Goal: Task Accomplishment & Management: Use online tool/utility

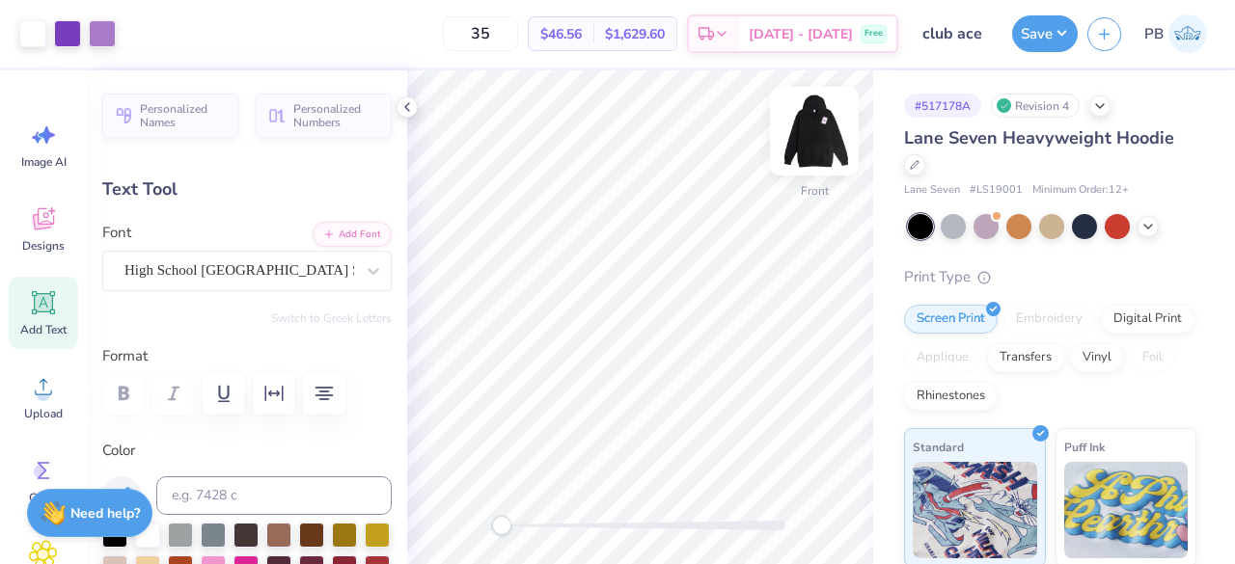
click at [809, 144] on img at bounding box center [814, 131] width 77 height 77
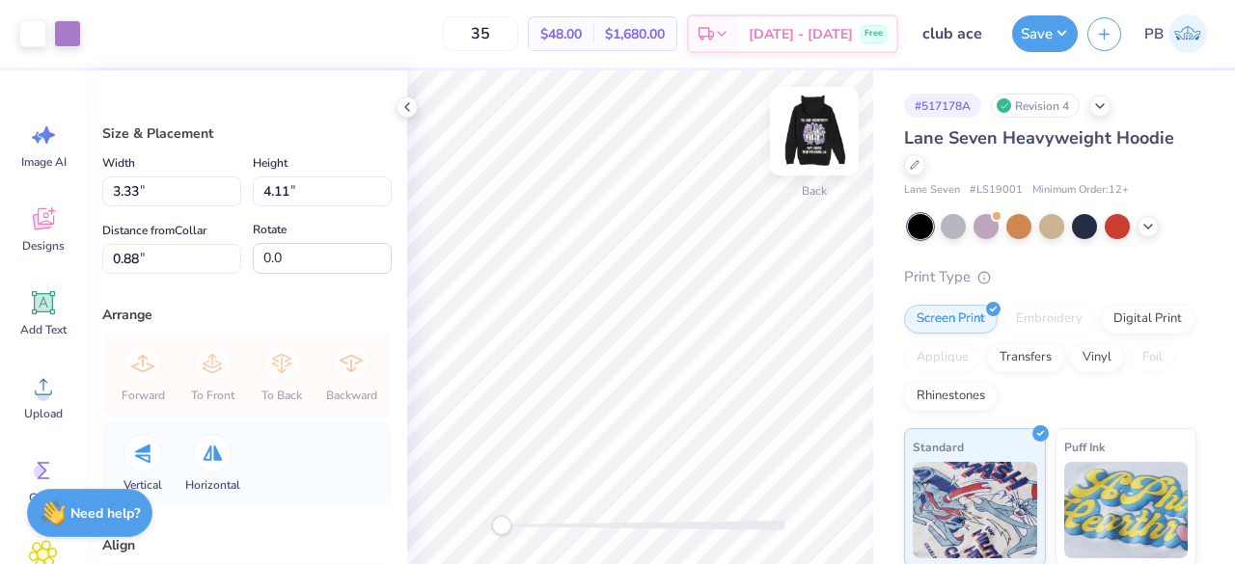
click at [822, 123] on img at bounding box center [814, 131] width 77 height 77
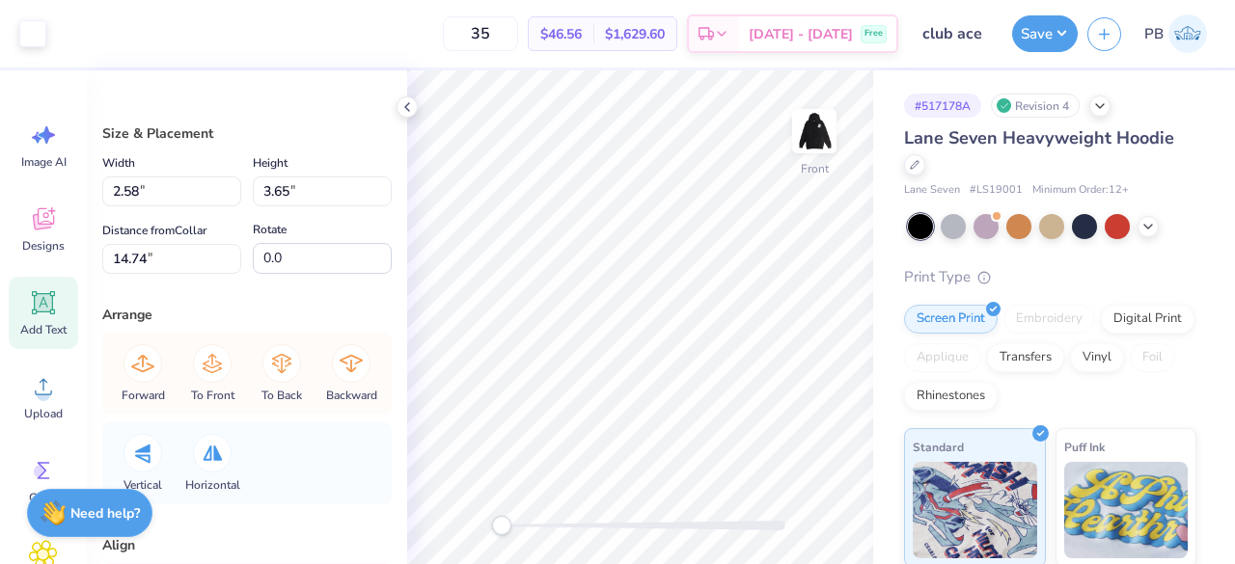
click at [53, 329] on span "Add Text" at bounding box center [43, 329] width 46 height 15
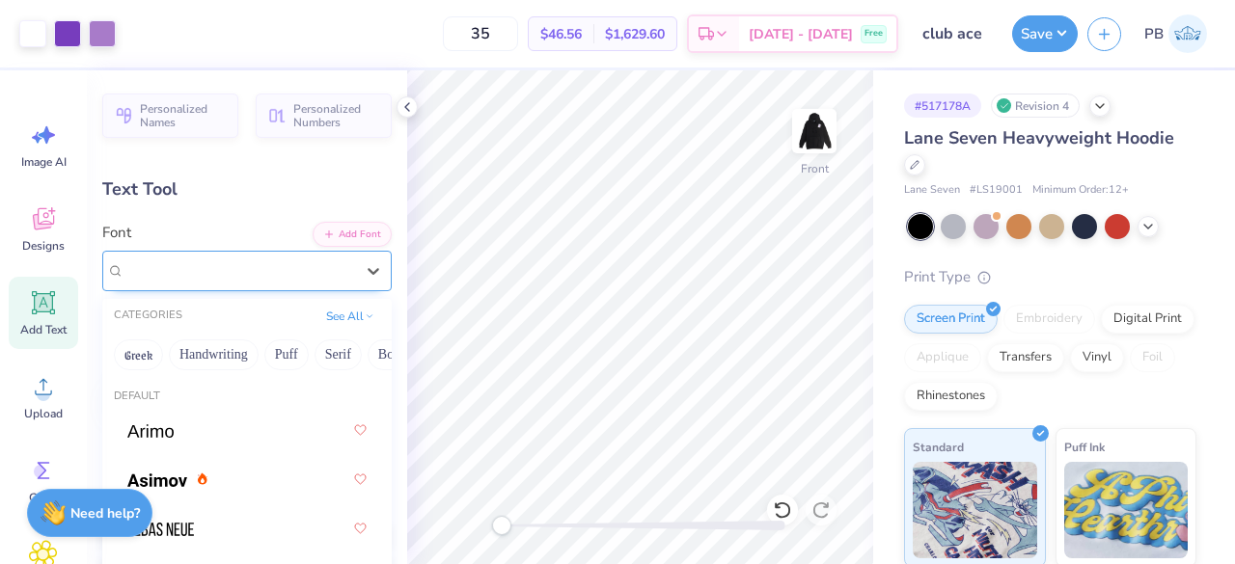
click at [311, 262] on div "Super Dream" at bounding box center [238, 271] width 233 height 30
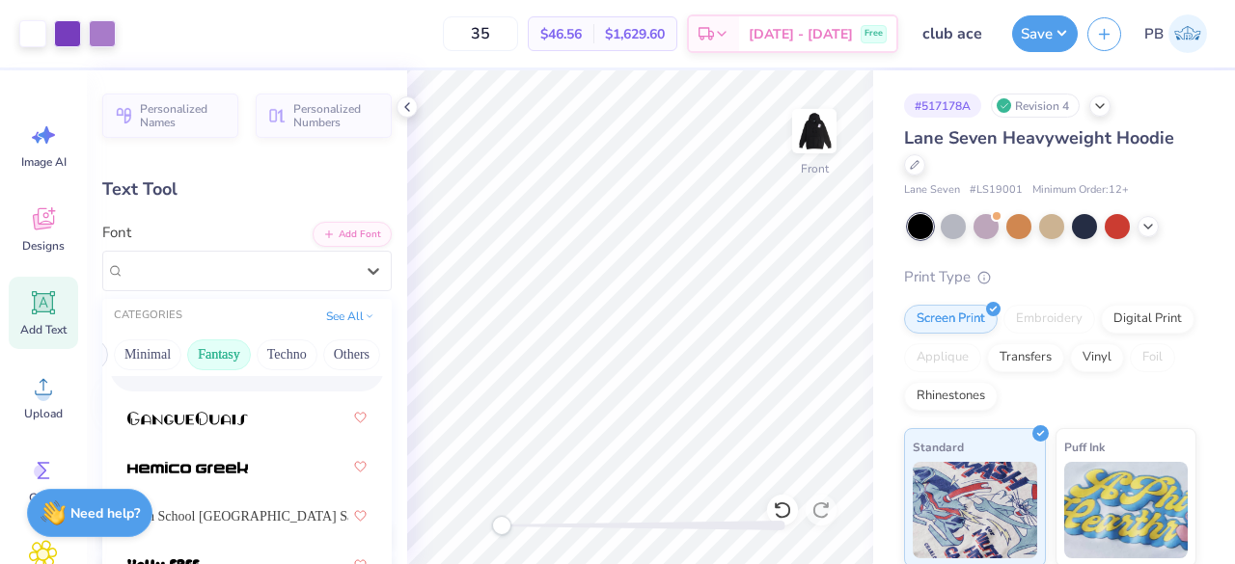
scroll to position [0, 475]
click at [351, 353] on button "Techno" at bounding box center [356, 355] width 61 height 31
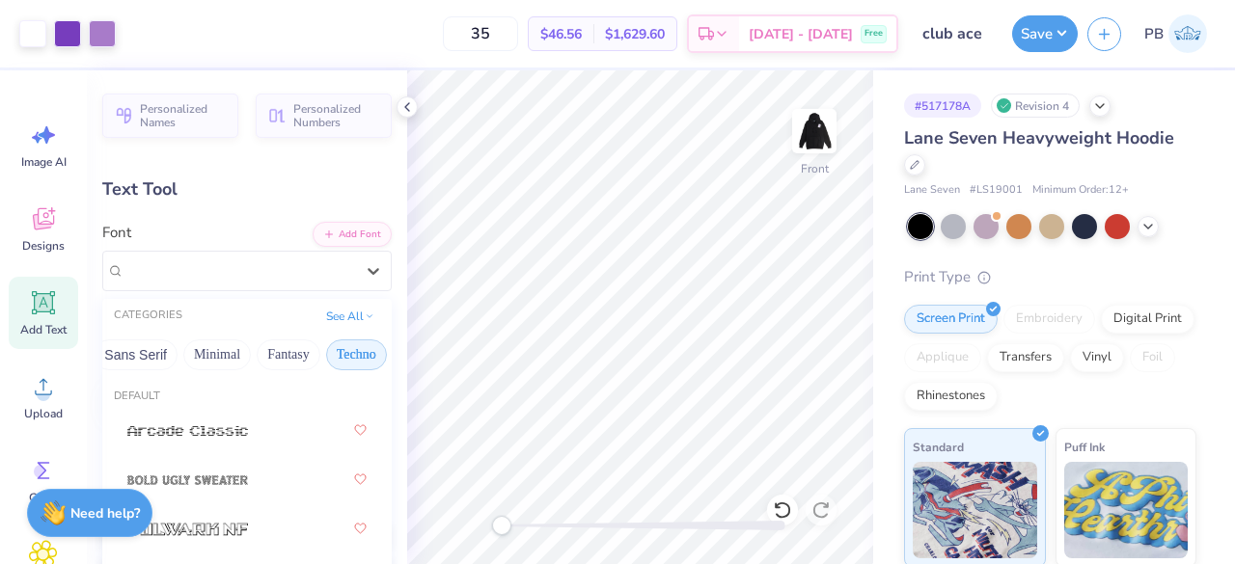
scroll to position [0, 0]
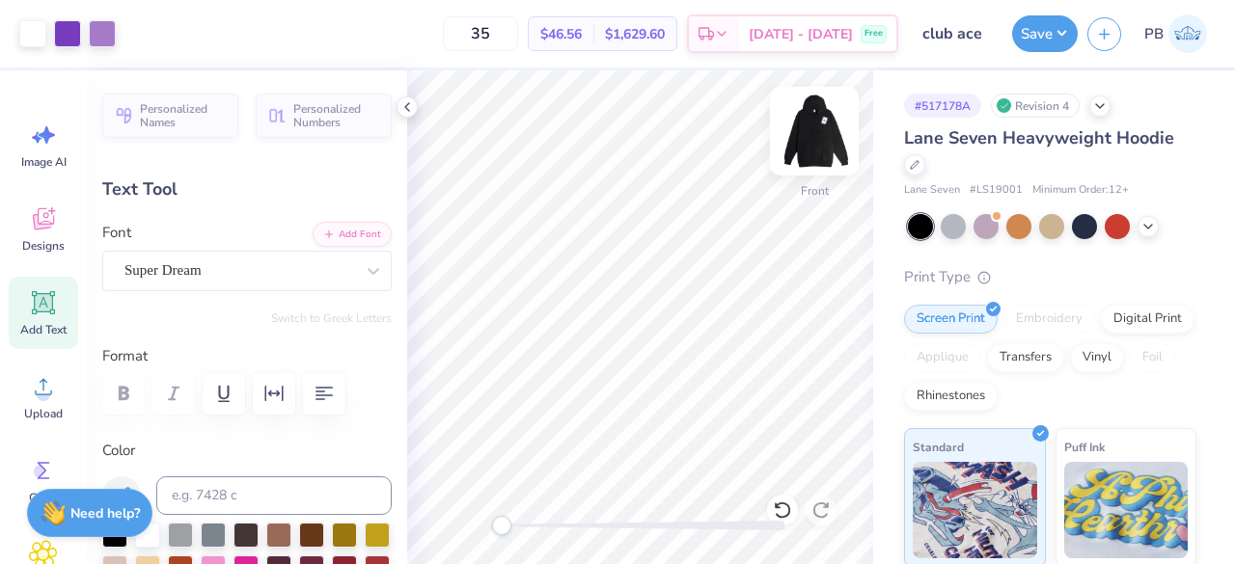
click at [823, 134] on img at bounding box center [814, 131] width 77 height 77
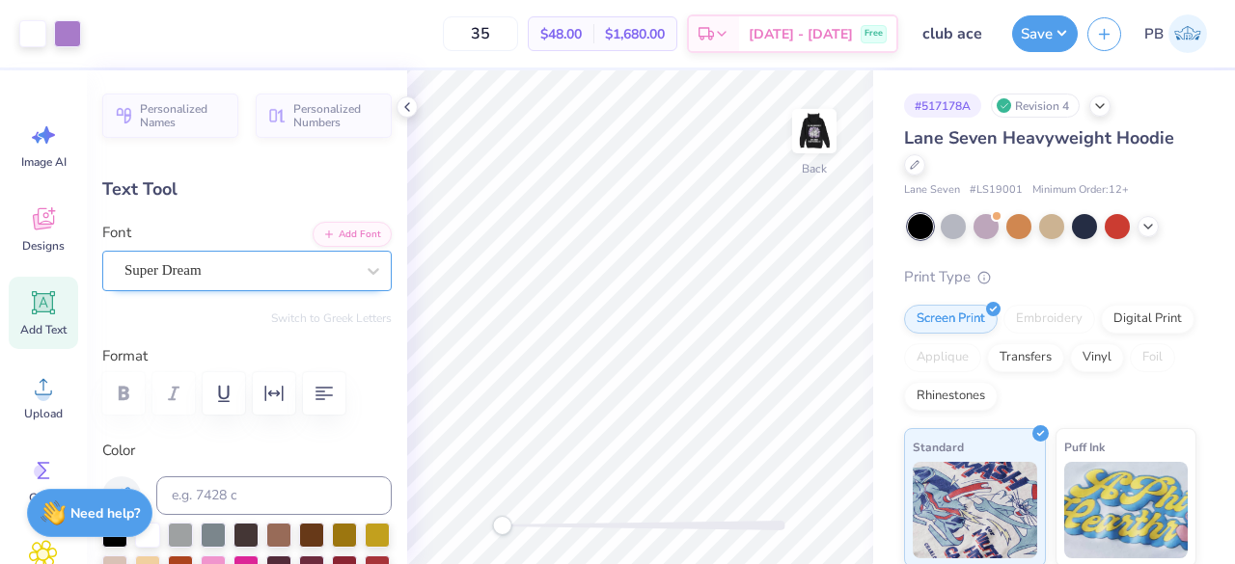
click at [270, 281] on div "Super Dream" at bounding box center [238, 271] width 233 height 30
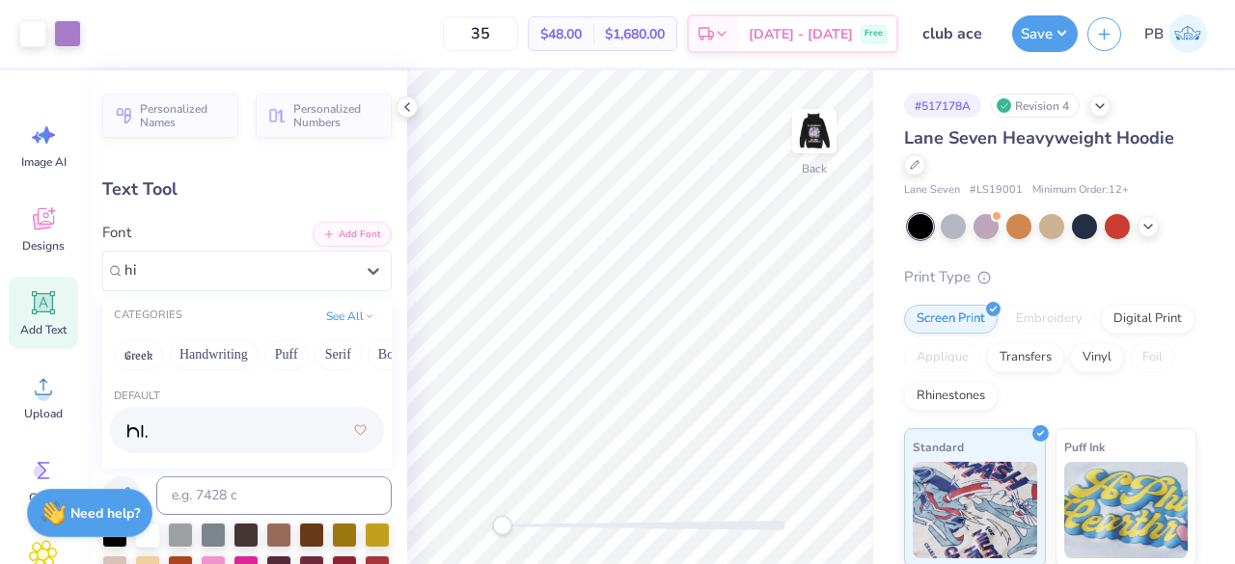
type input "h"
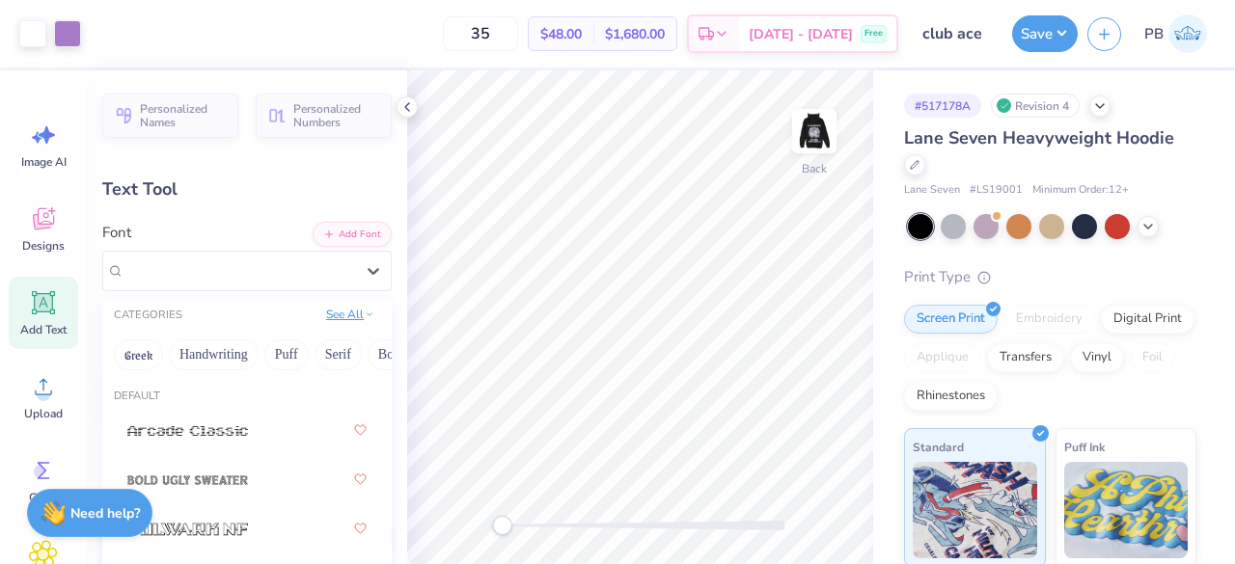
click at [344, 315] on button "See All" at bounding box center [350, 314] width 60 height 19
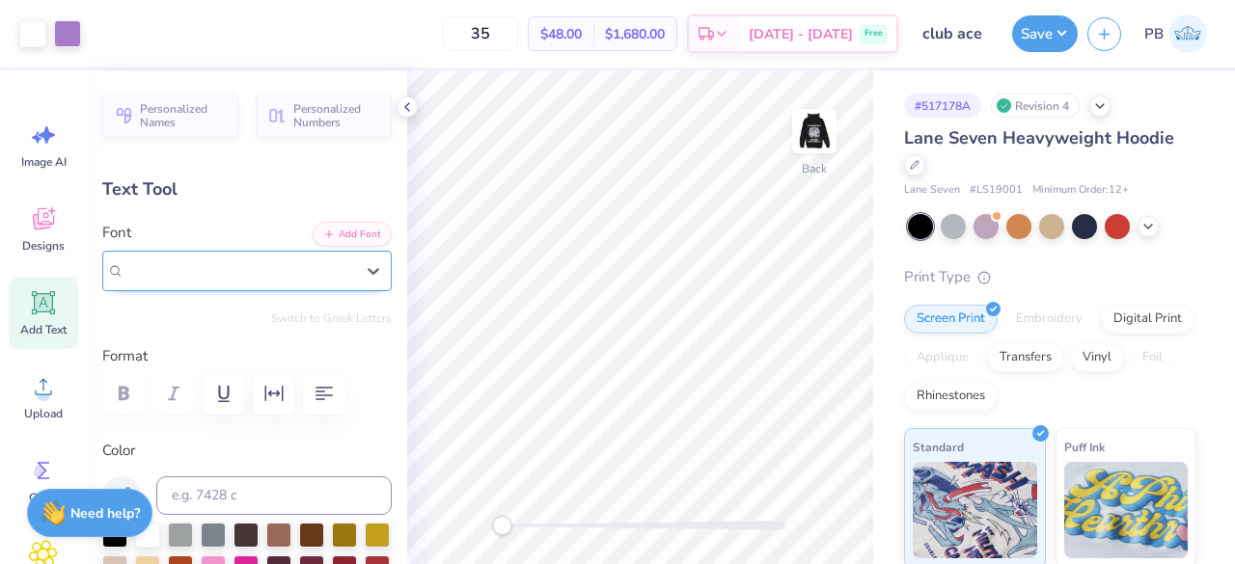
click at [226, 288] on div "Super Dream" at bounding box center [246, 271] width 289 height 41
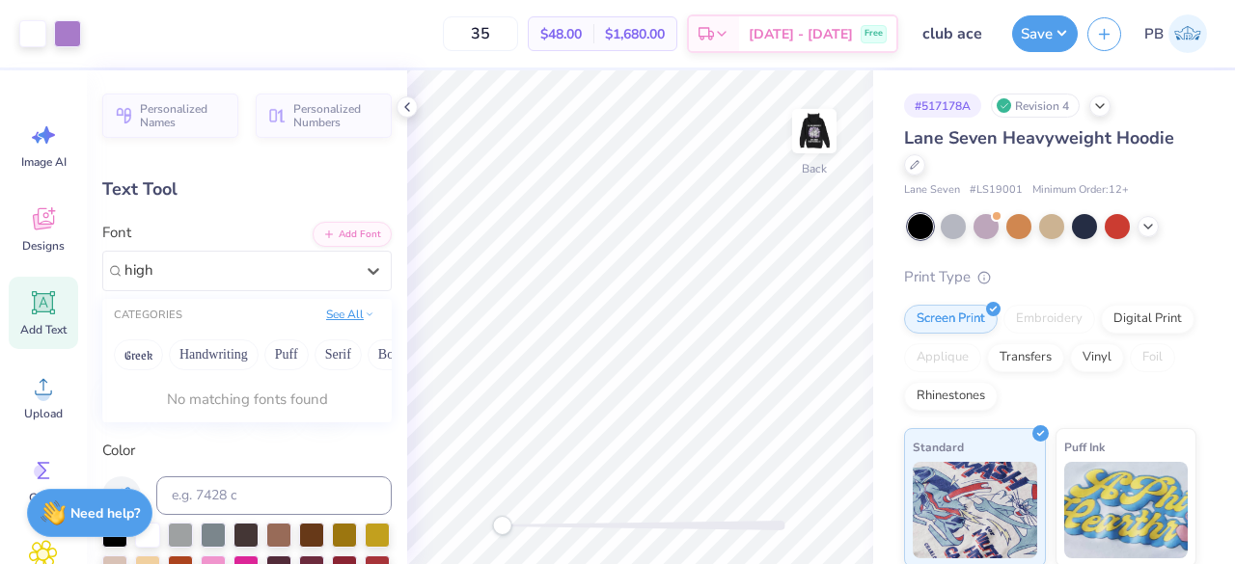
click at [332, 313] on button "See All" at bounding box center [350, 314] width 60 height 19
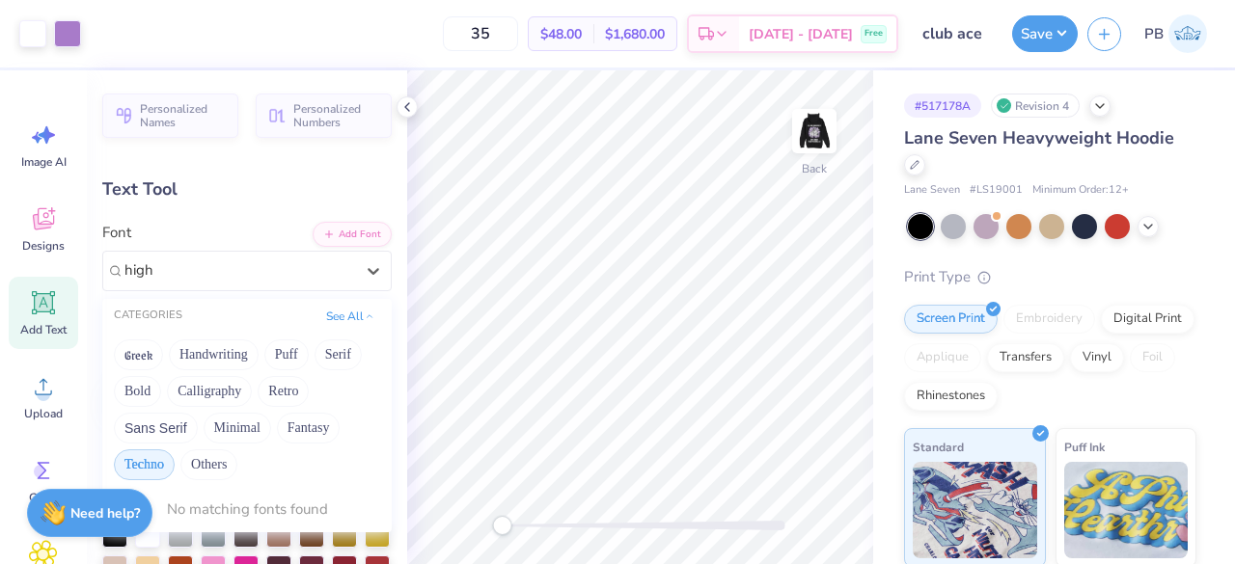
click at [140, 468] on button "Techno" at bounding box center [144, 464] width 61 height 31
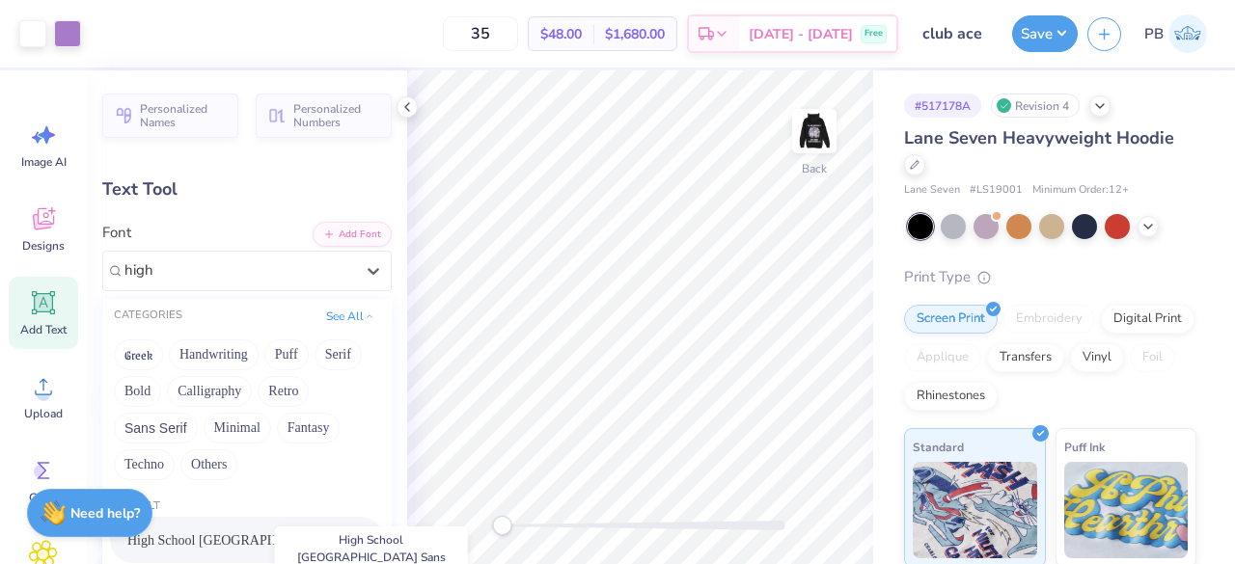
click at [251, 535] on span "High School [GEOGRAPHIC_DATA] Sans" at bounding box center [237, 541] width 221 height 20
type input "high"
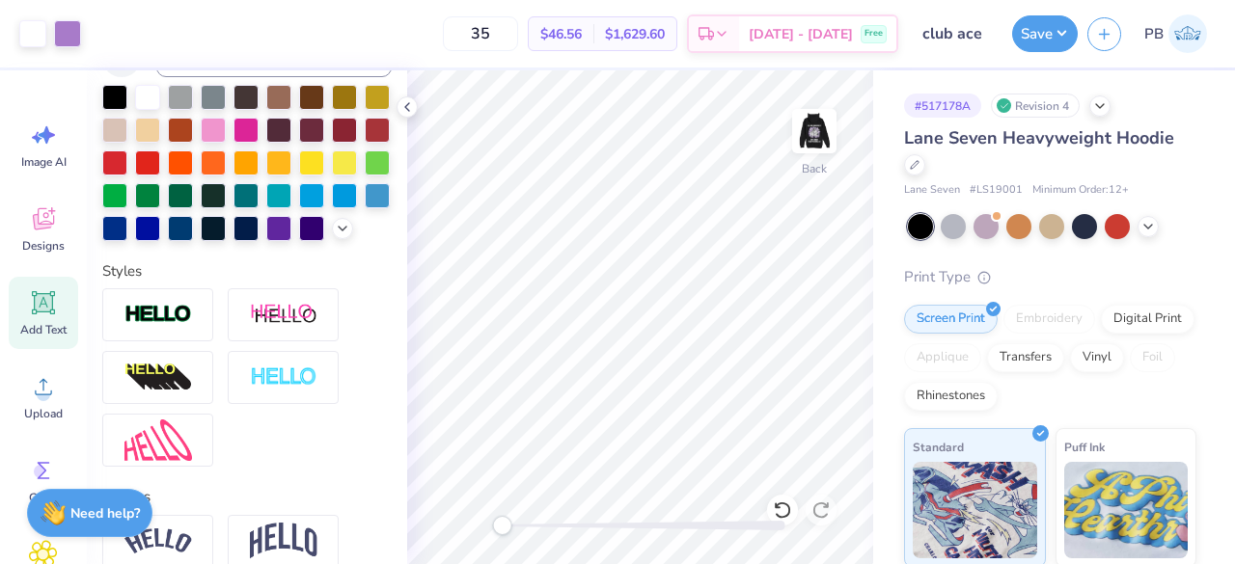
scroll to position [446, 0]
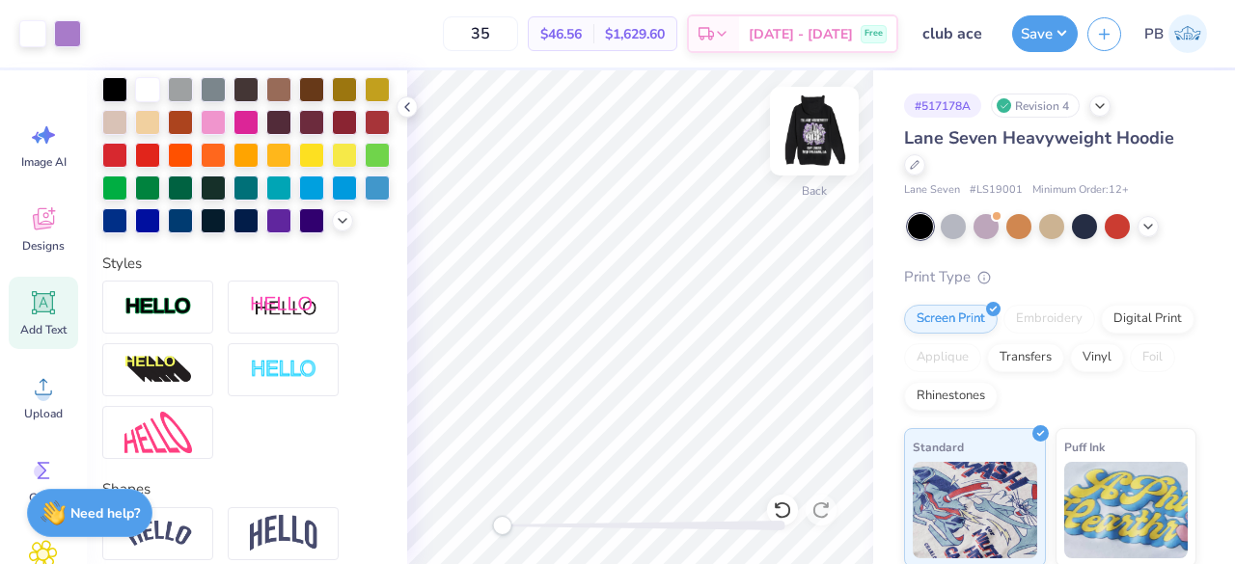
click at [808, 130] on img at bounding box center [814, 131] width 77 height 77
click at [842, 155] on img at bounding box center [814, 131] width 77 height 77
click at [812, 141] on img at bounding box center [814, 131] width 77 height 77
click at [807, 136] on img at bounding box center [814, 131] width 77 height 77
click at [299, 233] on div at bounding box center [246, 155] width 289 height 156
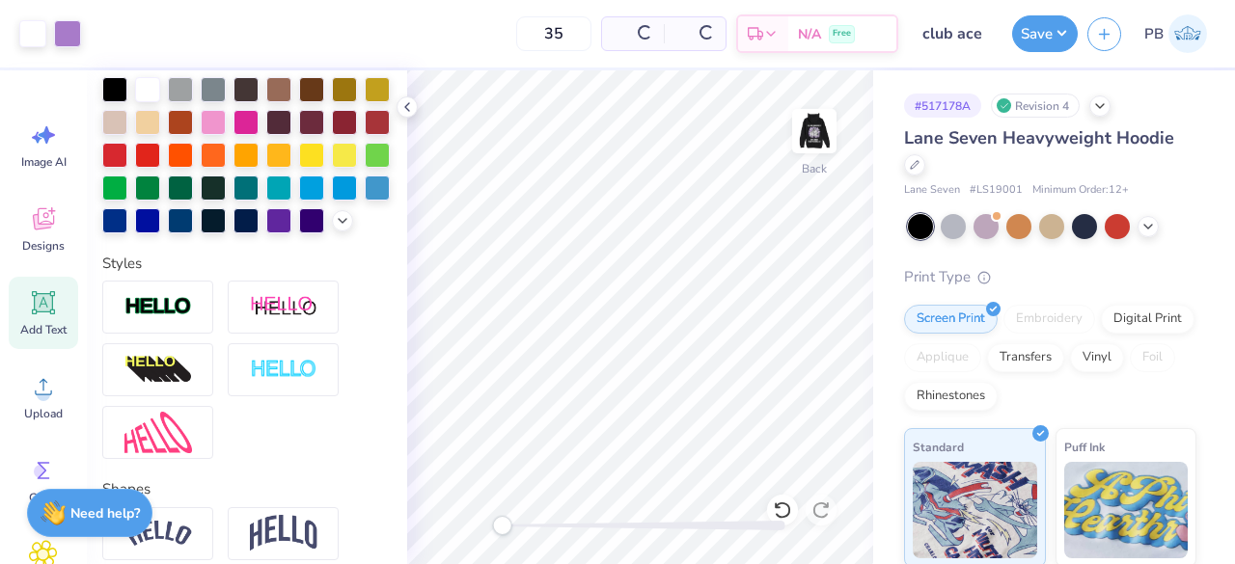
scroll to position [0, 0]
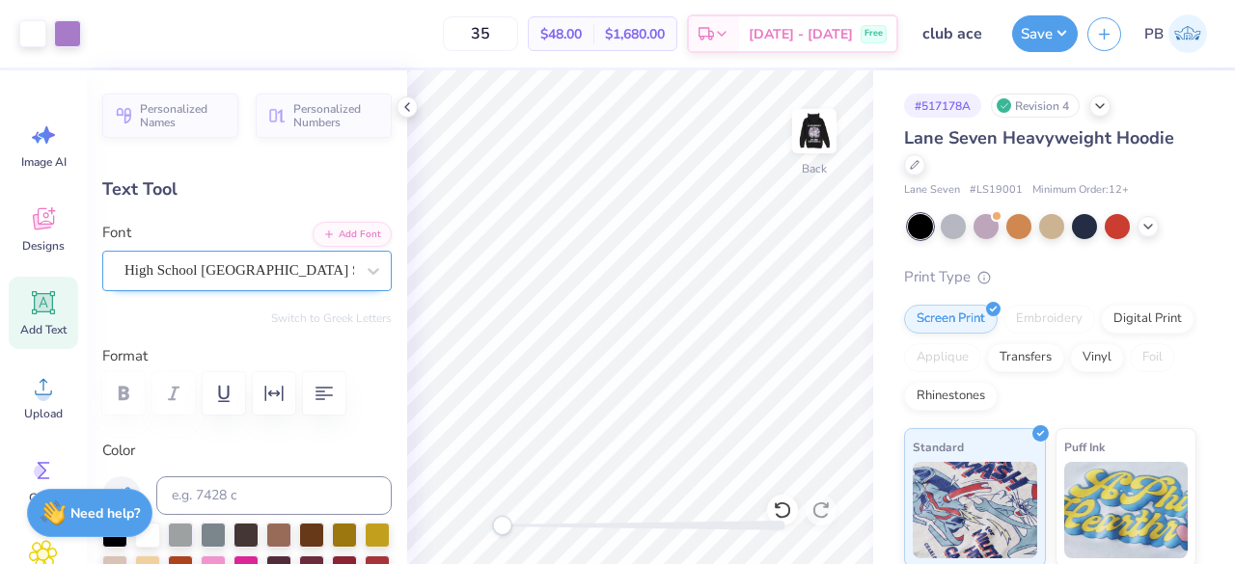
click at [268, 283] on div "High School [GEOGRAPHIC_DATA] Sans" at bounding box center [238, 271] width 233 height 30
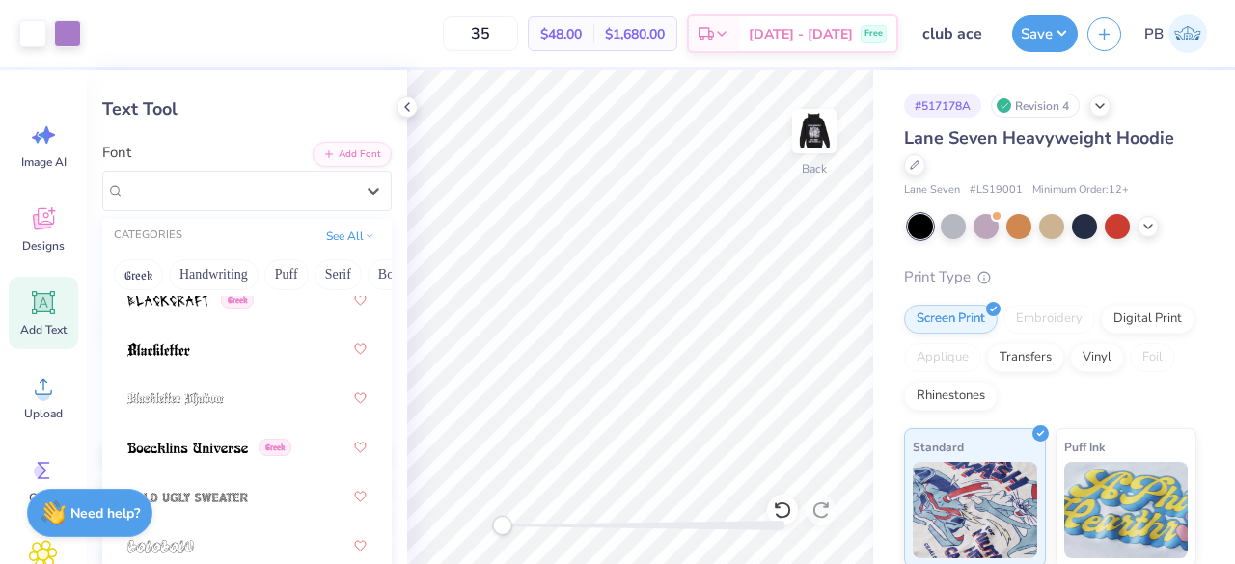
scroll to position [1478, 0]
click at [347, 233] on button "See All" at bounding box center [350, 234] width 60 height 19
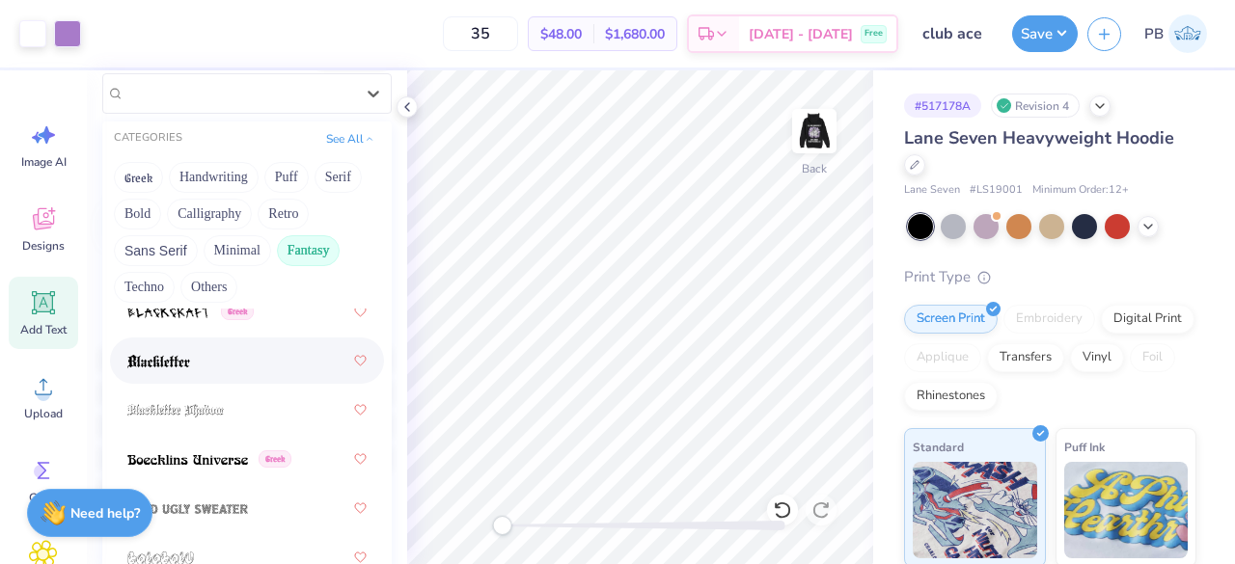
scroll to position [177, 0]
click at [280, 209] on button "Retro" at bounding box center [283, 215] width 51 height 31
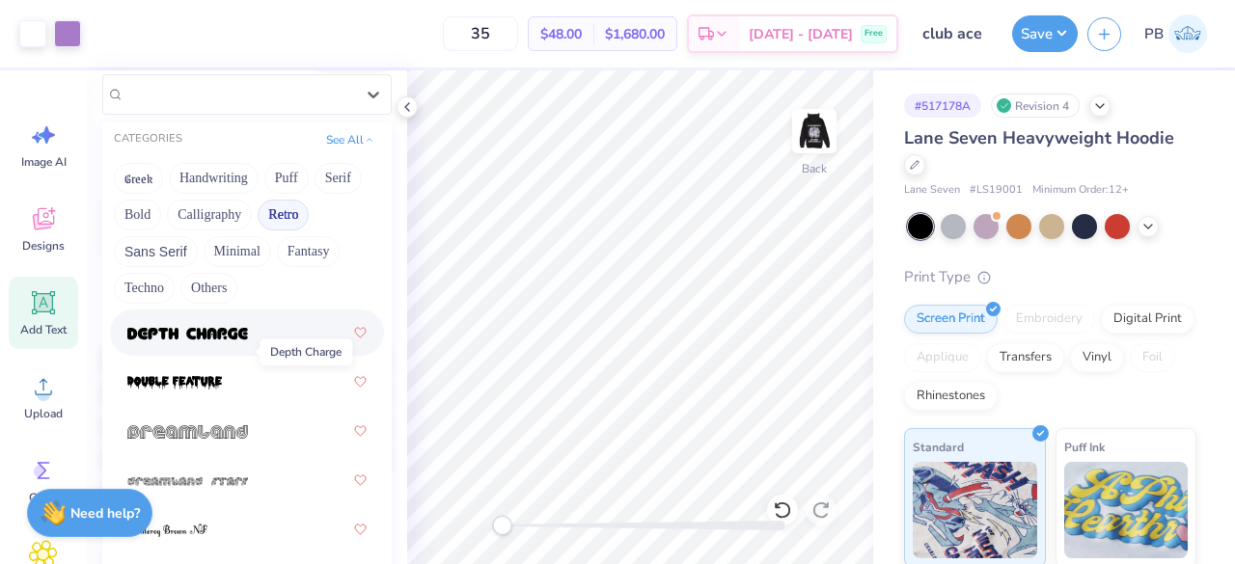
scroll to position [1508, 0]
click at [253, 348] on div at bounding box center [247, 332] width 274 height 46
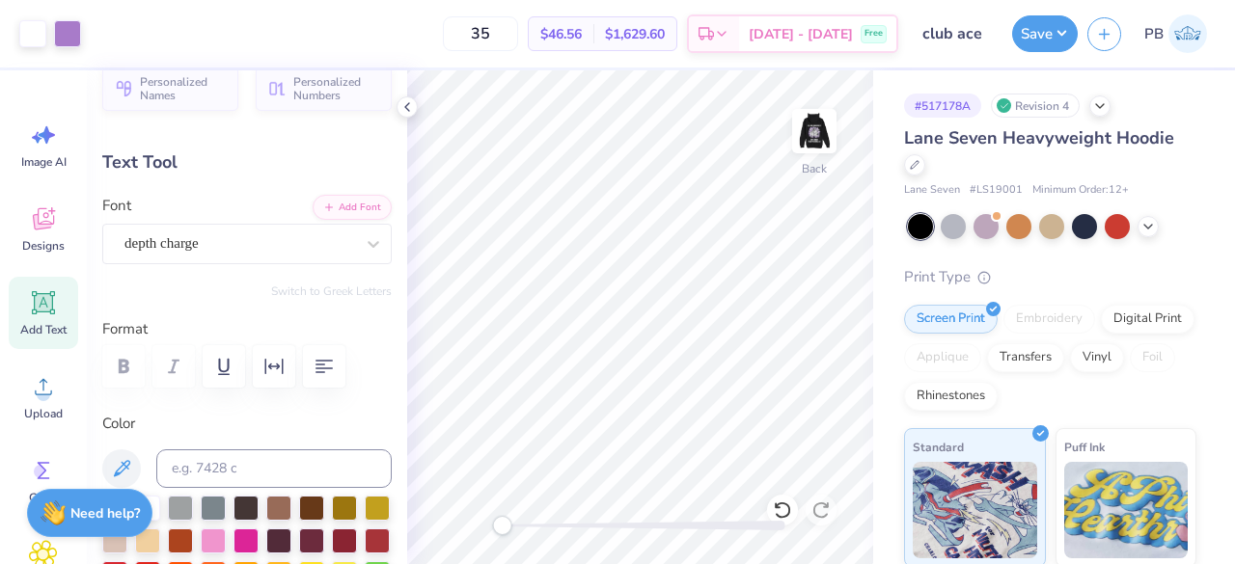
scroll to position [121, 0]
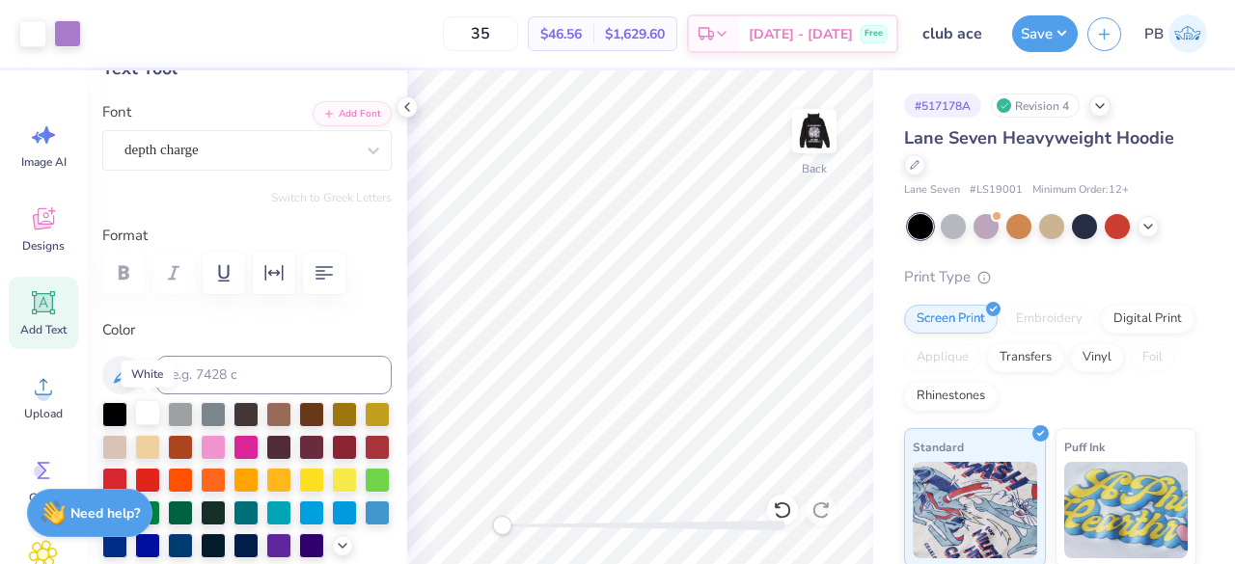
click at [154, 413] on div at bounding box center [147, 412] width 25 height 25
click at [48, 290] on icon at bounding box center [43, 302] width 29 height 29
type input "7.87"
type input "2.28"
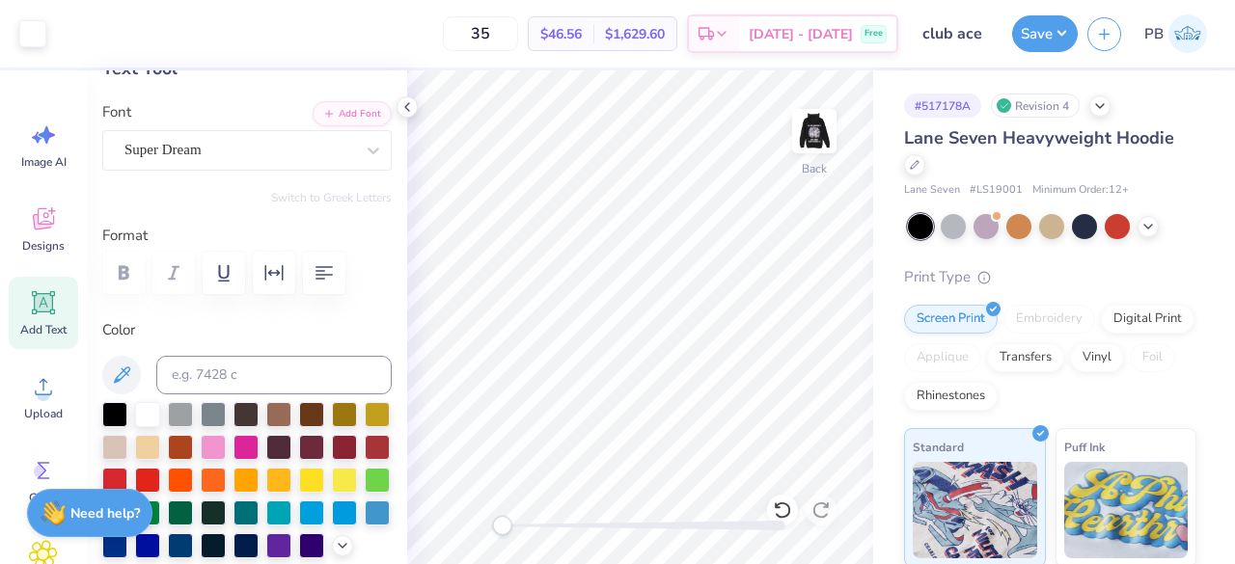
type input "6.61"
click at [56, 219] on icon at bounding box center [43, 218] width 29 height 29
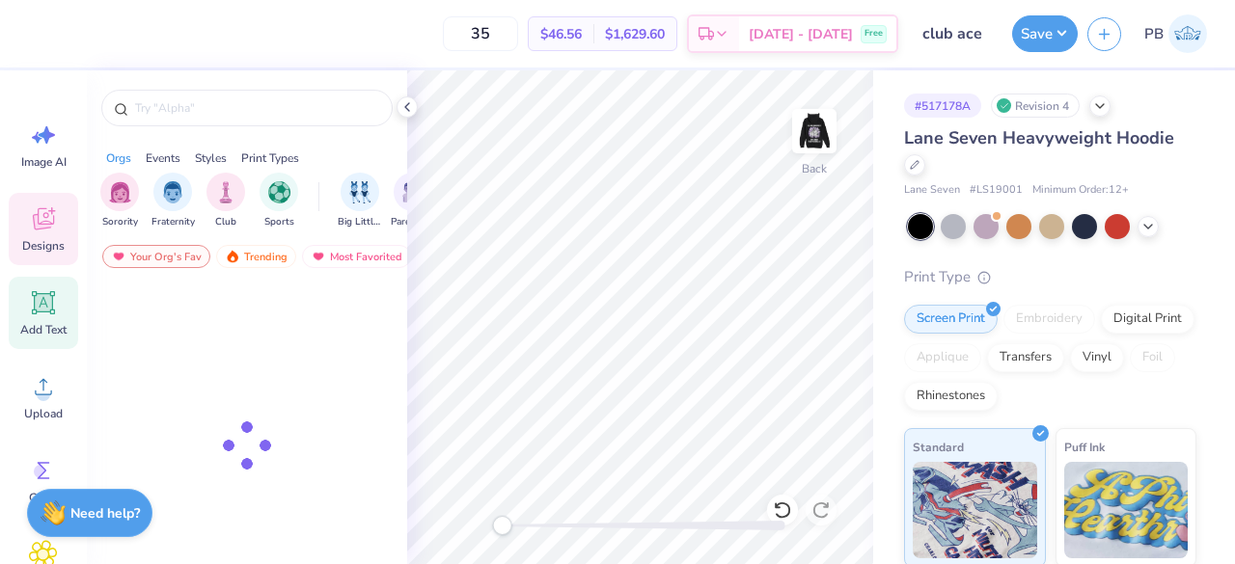
click at [58, 328] on span "Add Text" at bounding box center [43, 329] width 46 height 15
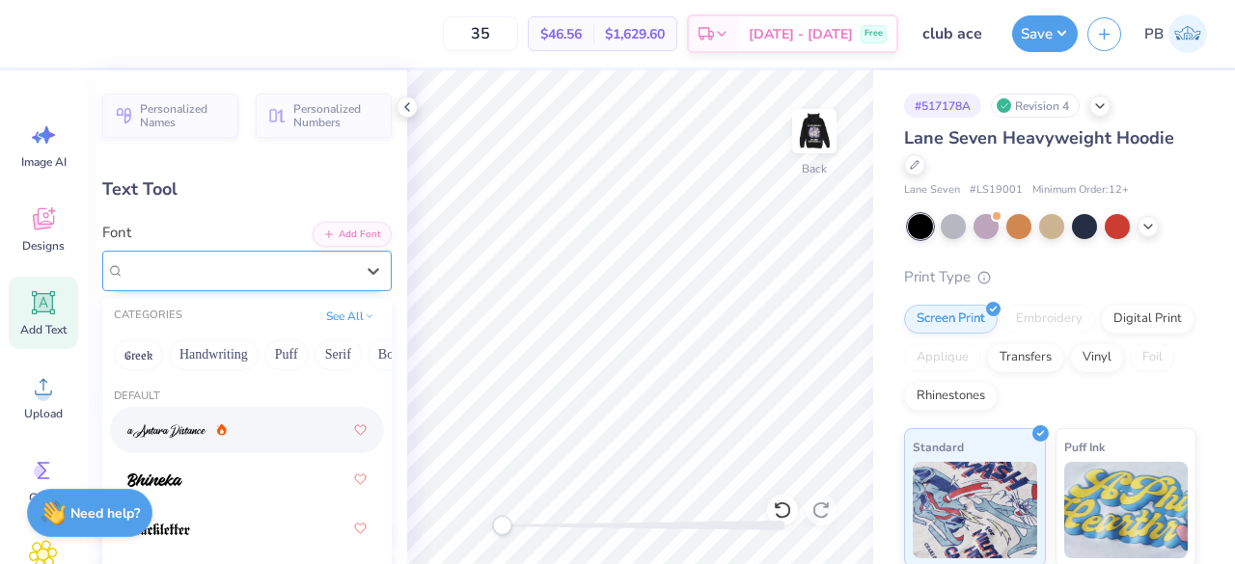
click at [303, 270] on div "Super Dream" at bounding box center [238, 271] width 233 height 30
click at [340, 315] on button "See All" at bounding box center [350, 314] width 60 height 19
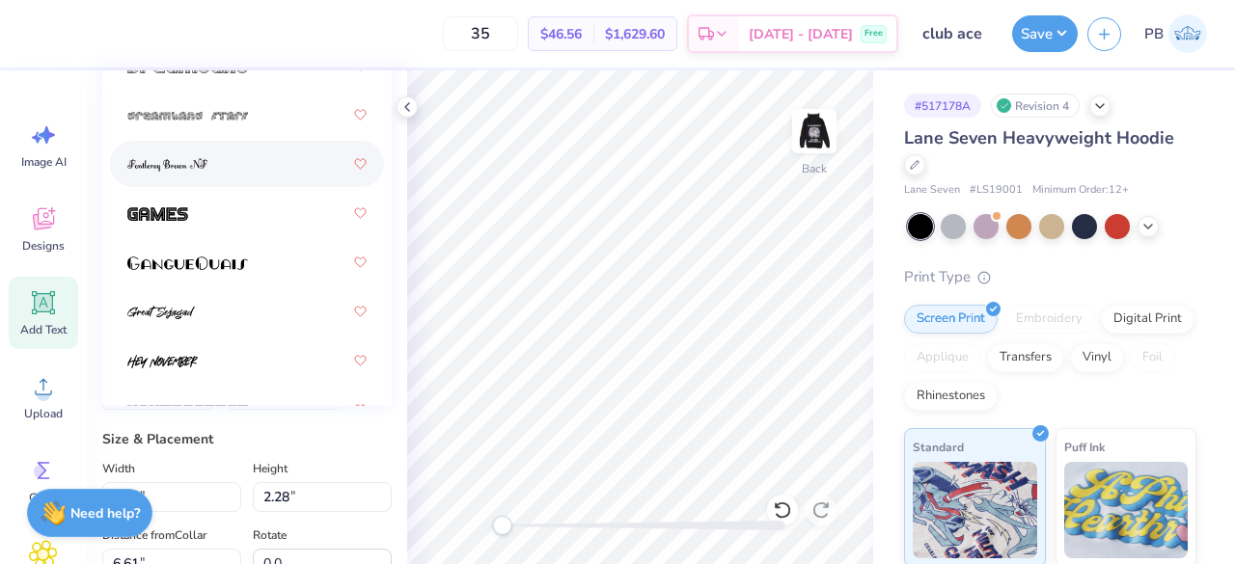
scroll to position [1391, 0]
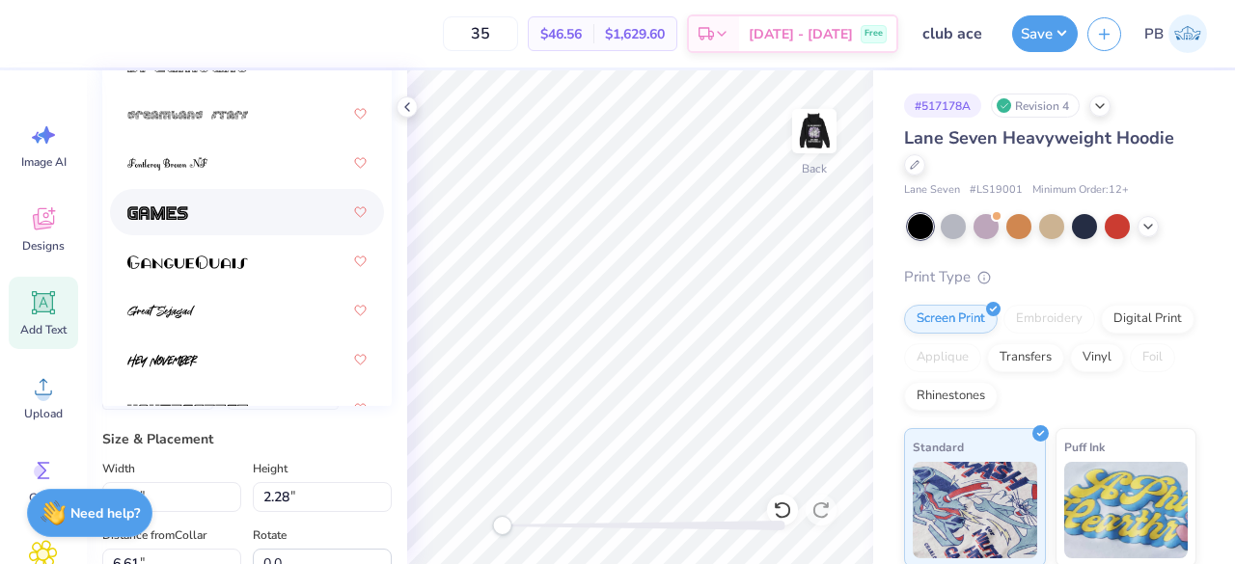
click at [228, 207] on div at bounding box center [246, 212] width 239 height 35
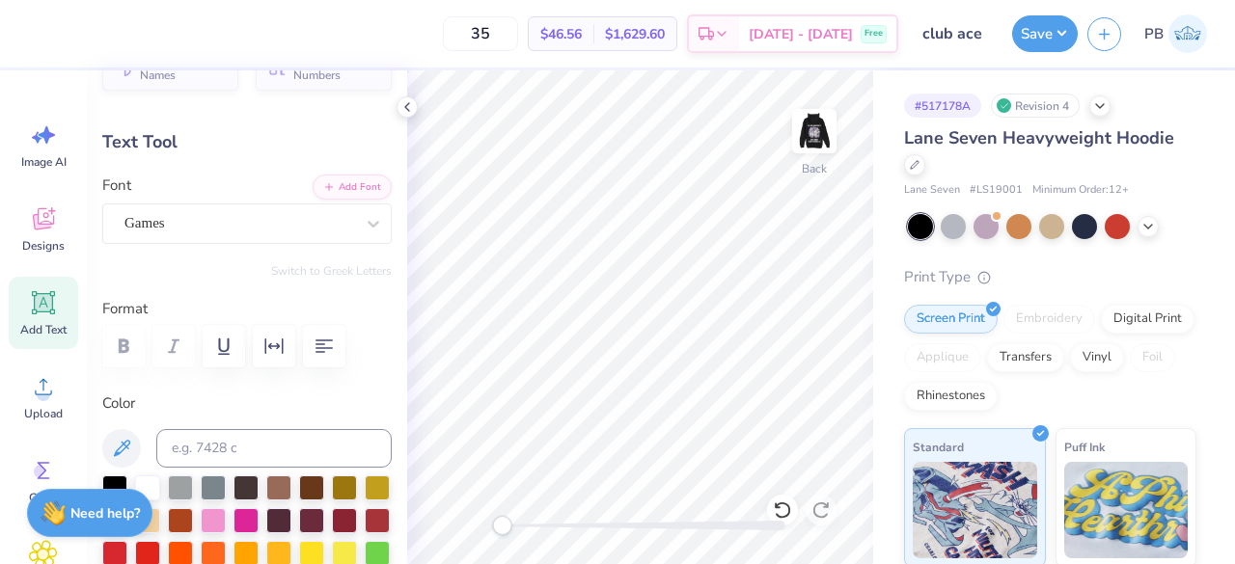
scroll to position [15, 2]
type input "7.87"
type textarea "T"
type textarea "Club Ace"
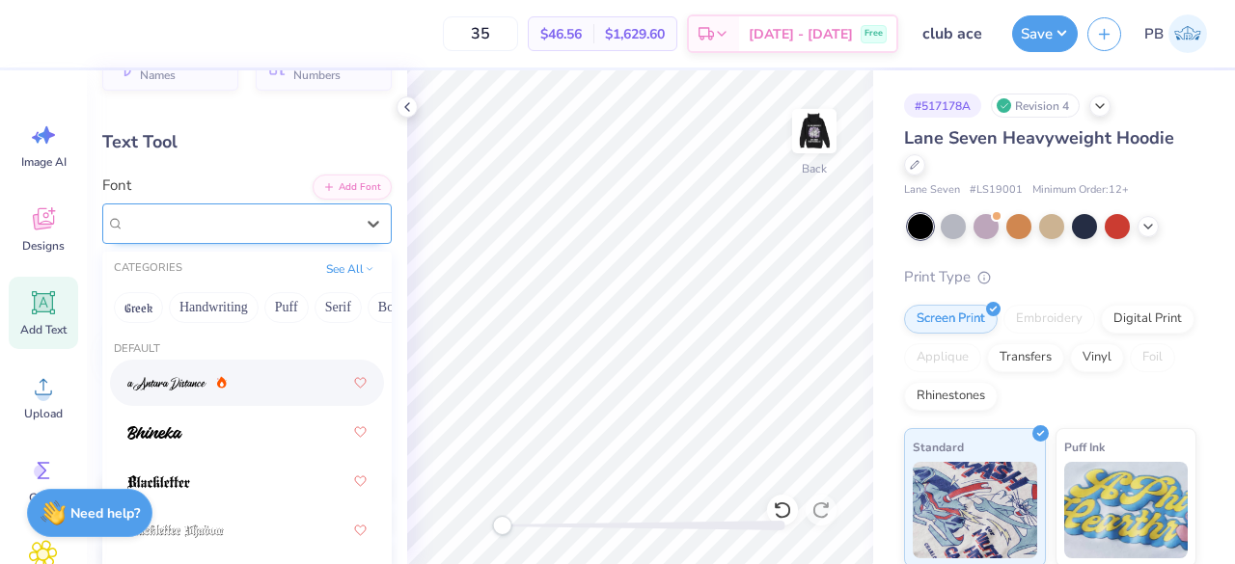
click at [311, 219] on div "Super Dream" at bounding box center [238, 223] width 233 height 30
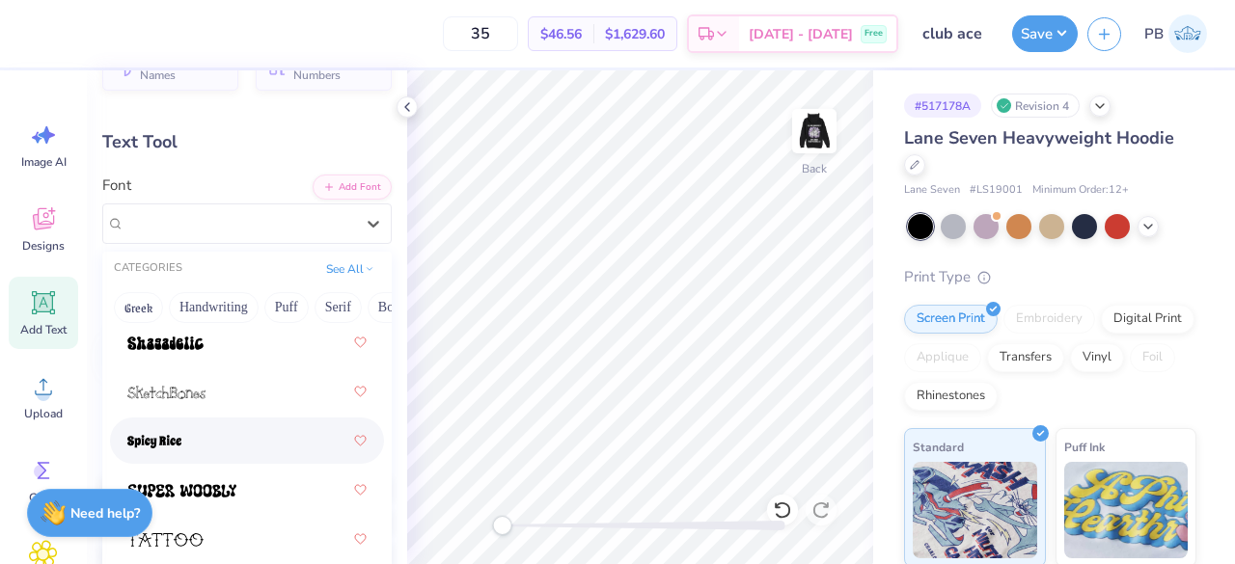
scroll to position [3696, 0]
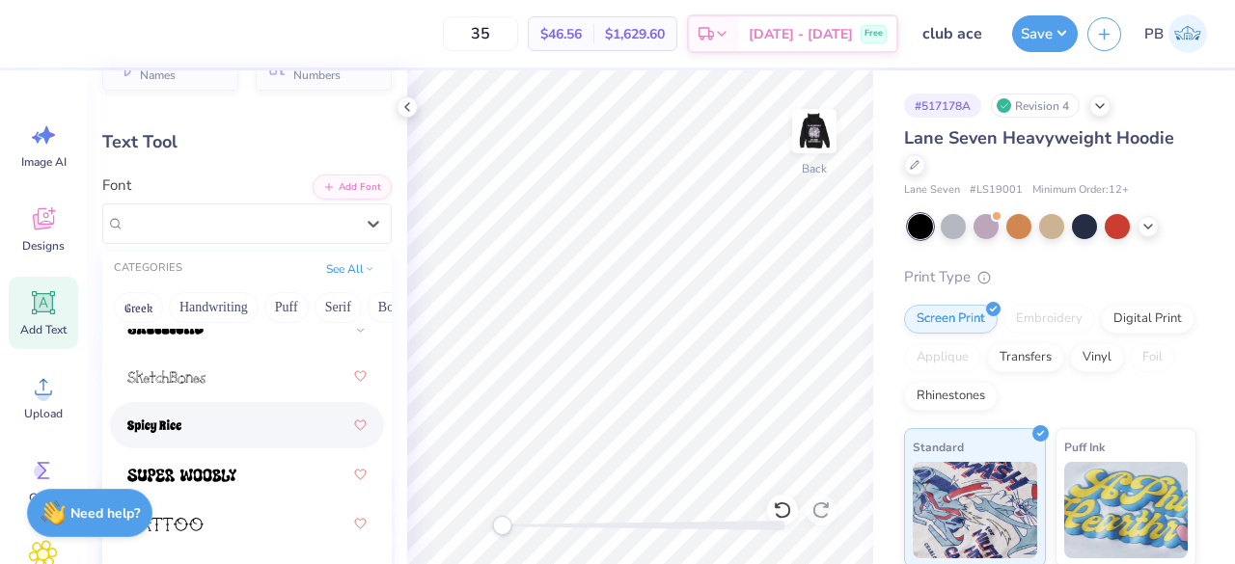
click at [239, 427] on div at bounding box center [246, 425] width 239 height 35
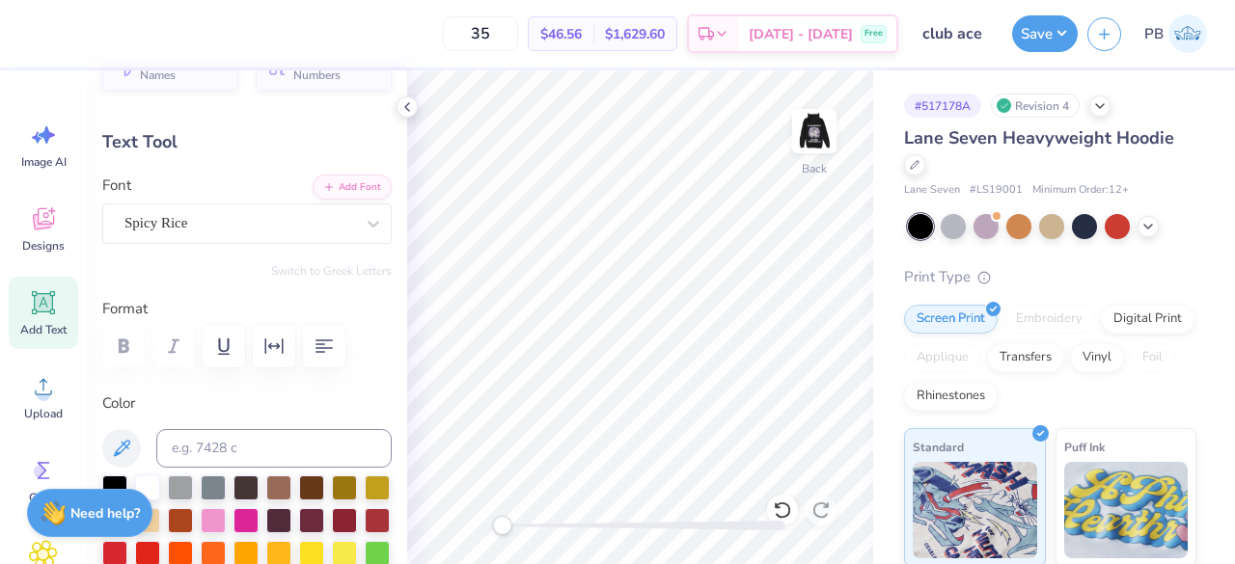
scroll to position [15, 5]
click at [270, 204] on div "Spicy Rice" at bounding box center [246, 224] width 289 height 41
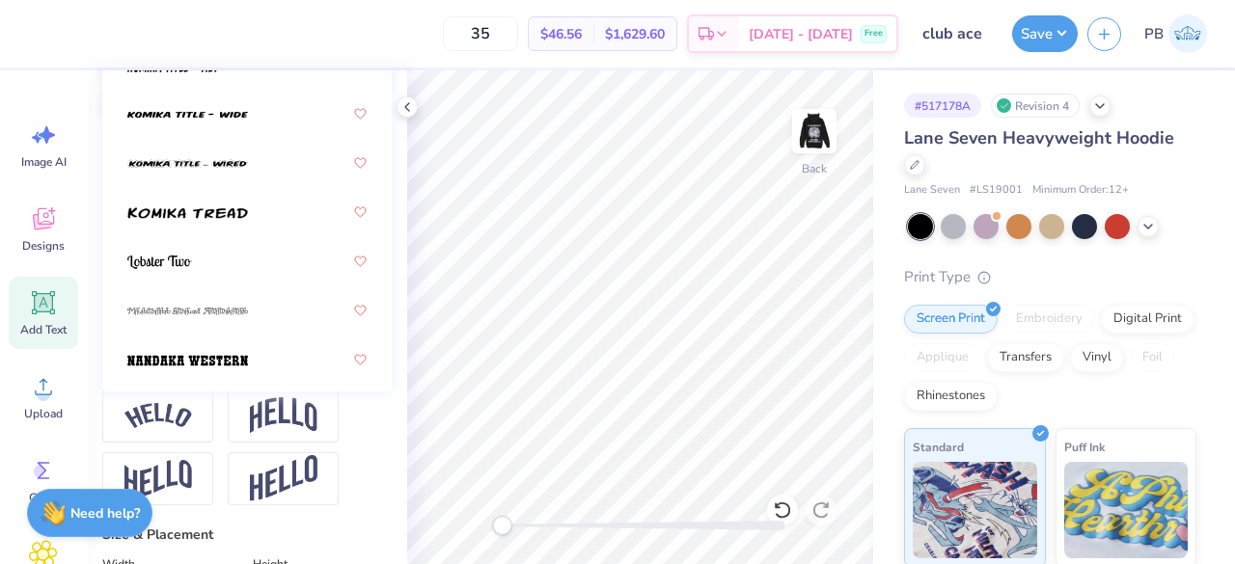
scroll to position [2851, 0]
click at [235, 351] on span at bounding box center [187, 361] width 121 height 20
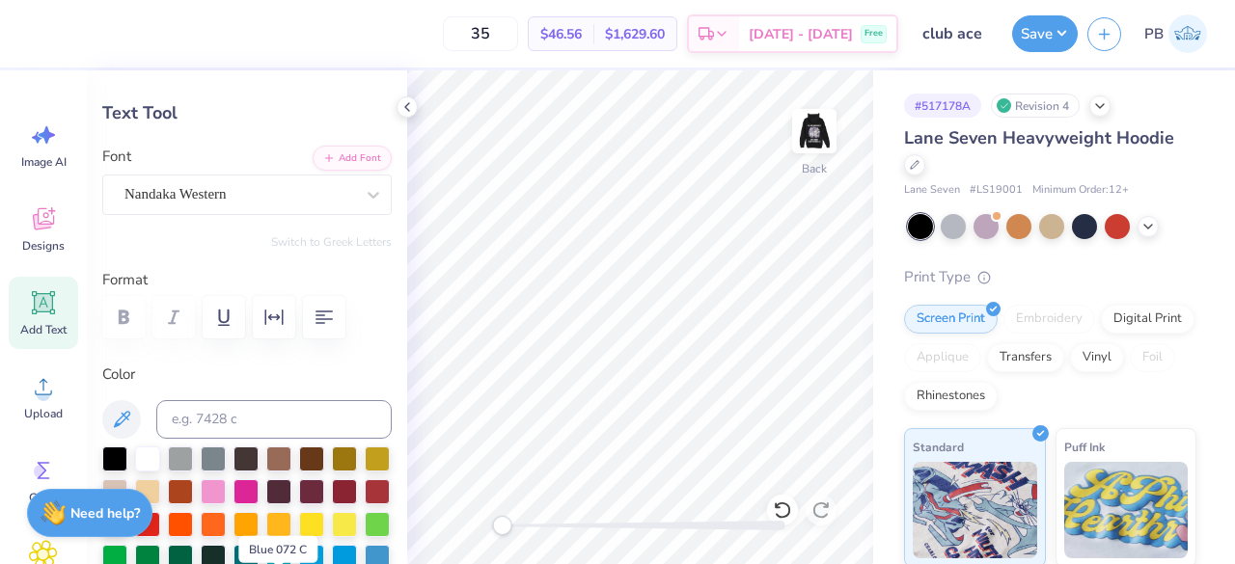
scroll to position [75, 0]
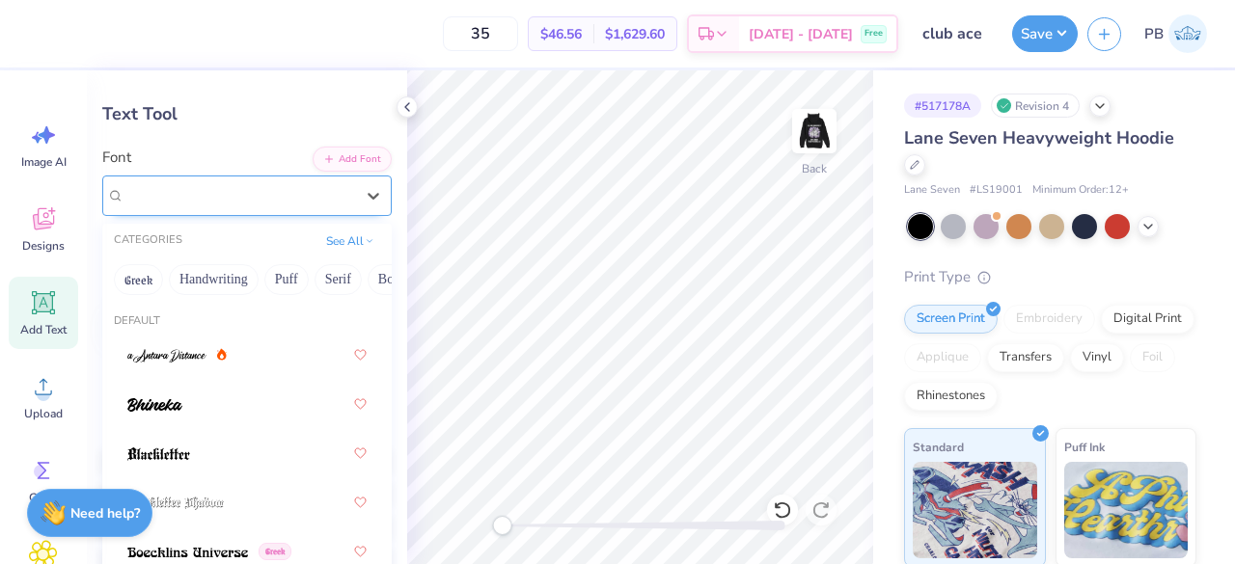
click at [319, 210] on div "Nandaka Western" at bounding box center [246, 196] width 289 height 41
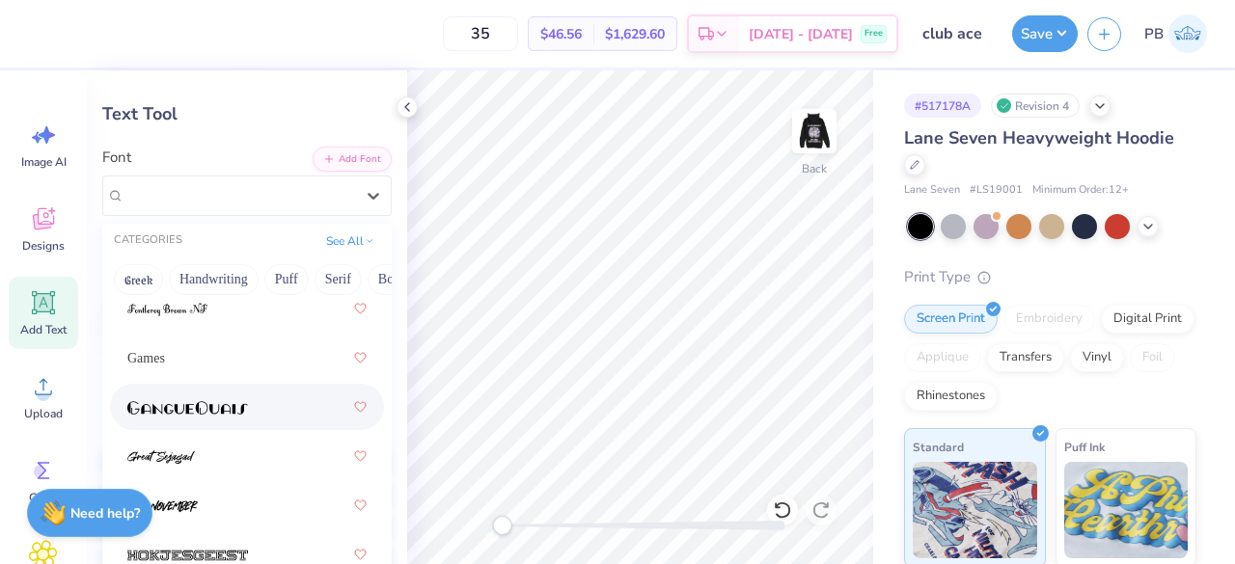
scroll to position [1720, 0]
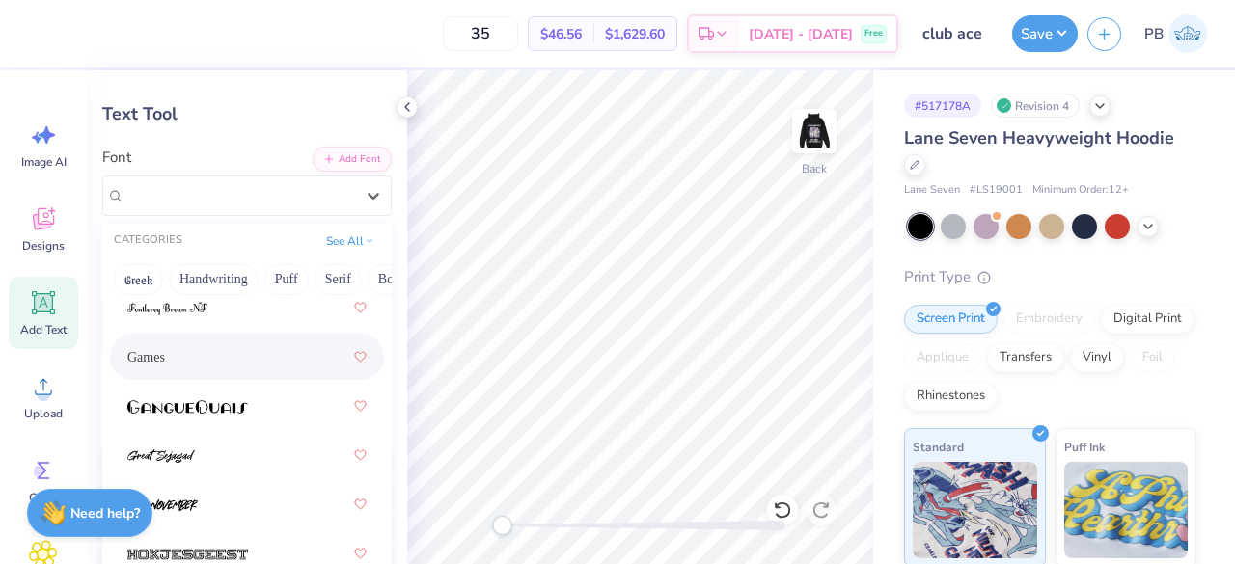
click at [250, 358] on div "Games" at bounding box center [246, 357] width 239 height 35
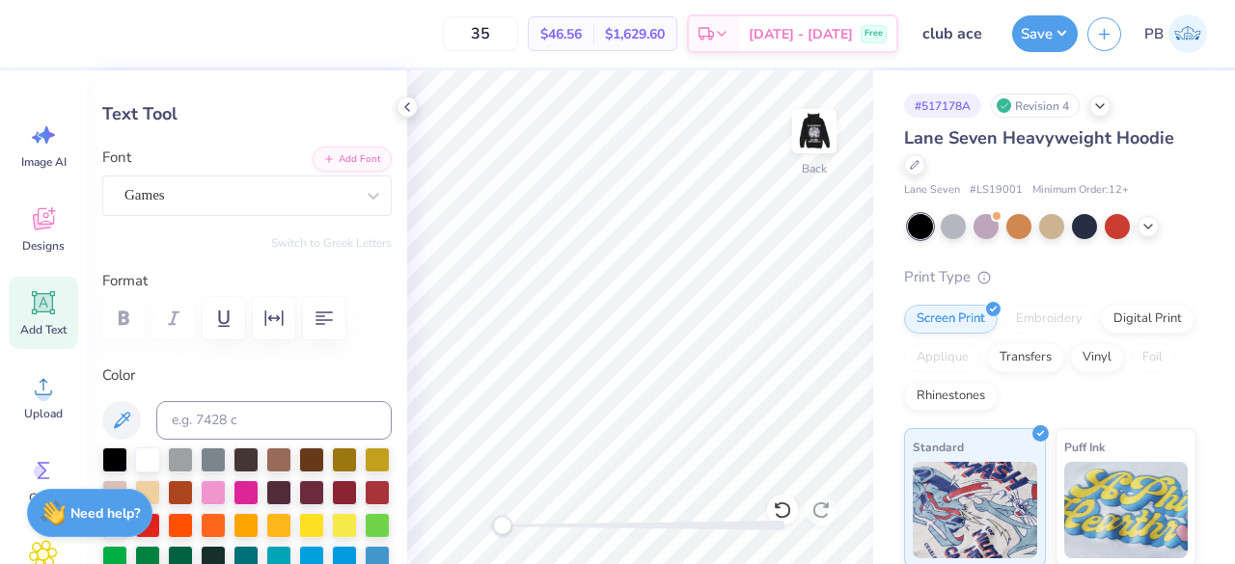
type input "8.97"
type input "1.40"
type input "5.88"
type input "0.92"
click at [915, 161] on icon at bounding box center [915, 163] width 10 height 10
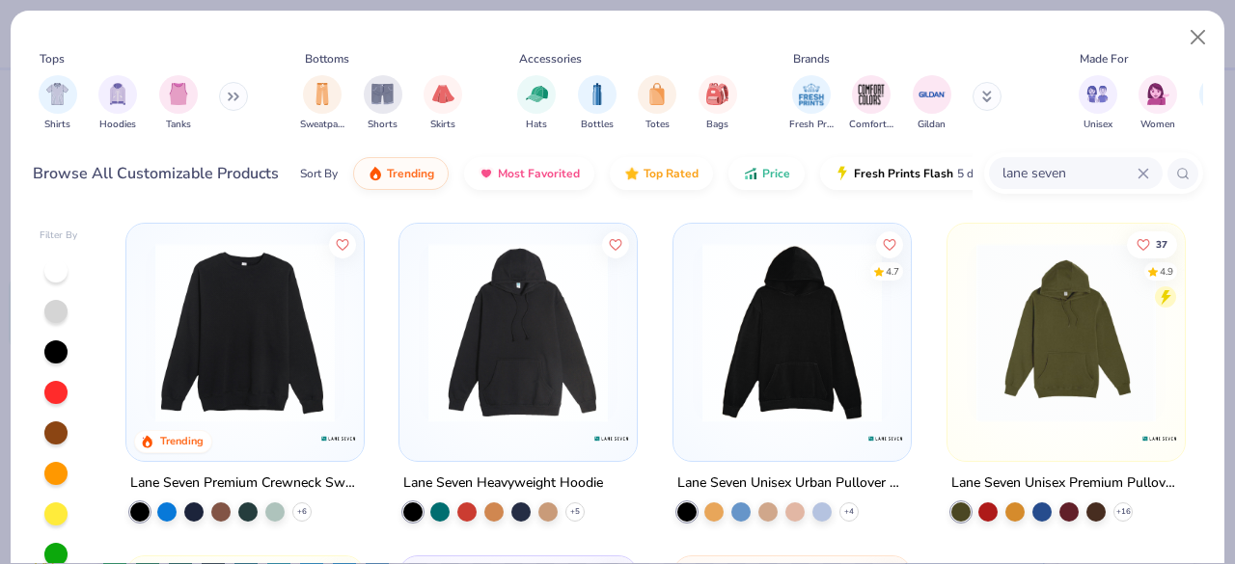
click at [1074, 160] on div "lane seven" at bounding box center [1076, 173] width 174 height 32
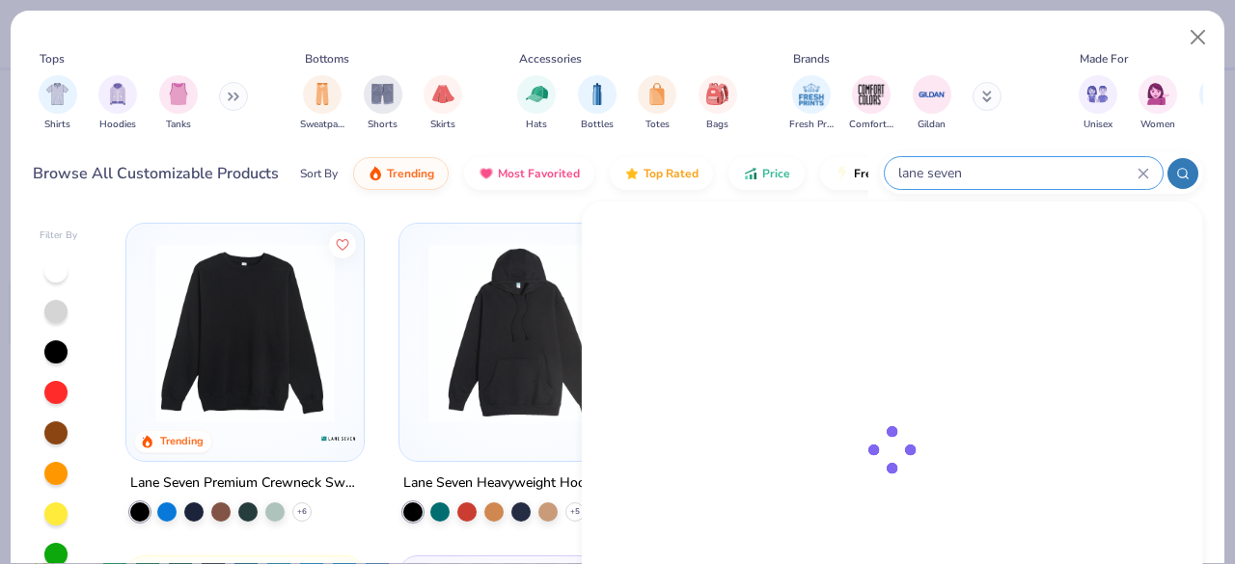
click at [1141, 173] on icon at bounding box center [1143, 174] width 12 height 12
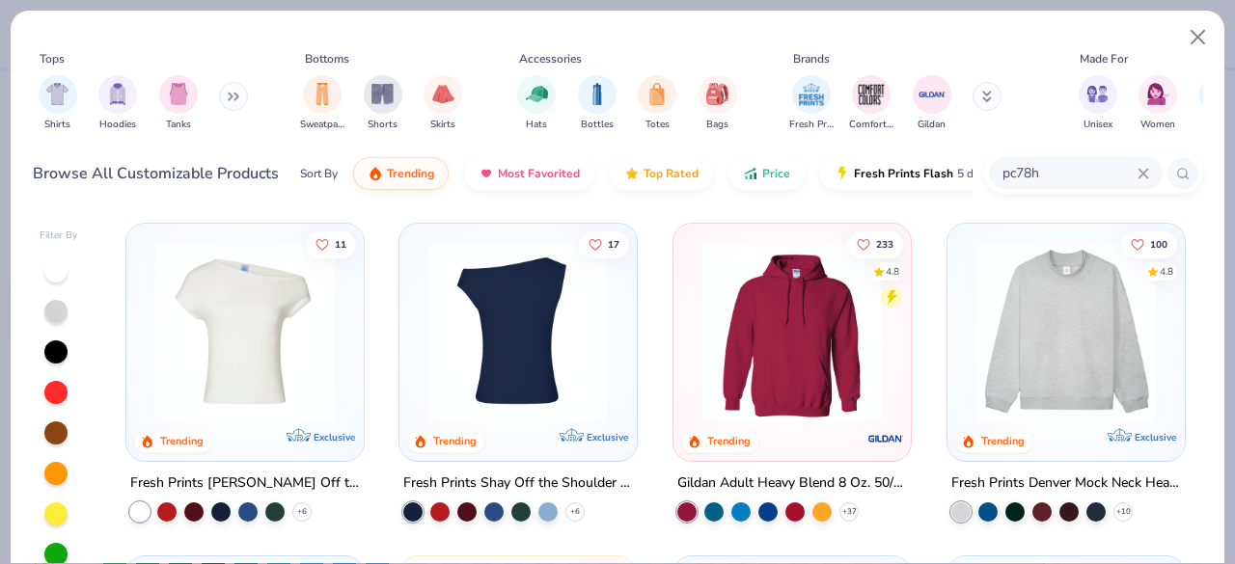
type input "pc78h"
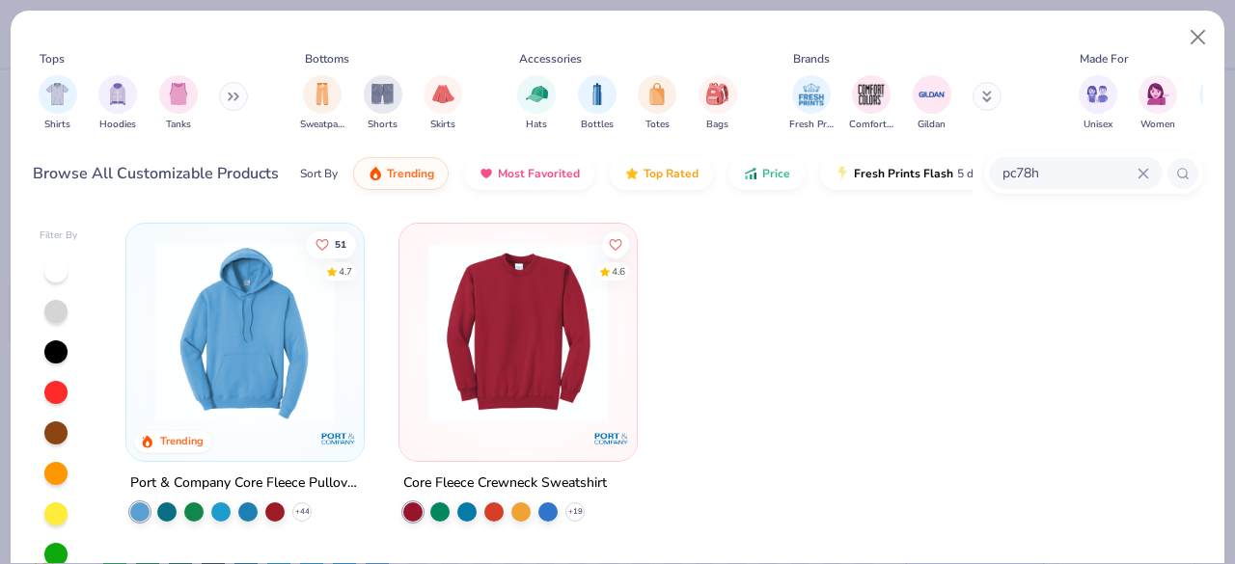
click at [268, 279] on img at bounding box center [245, 332] width 199 height 179
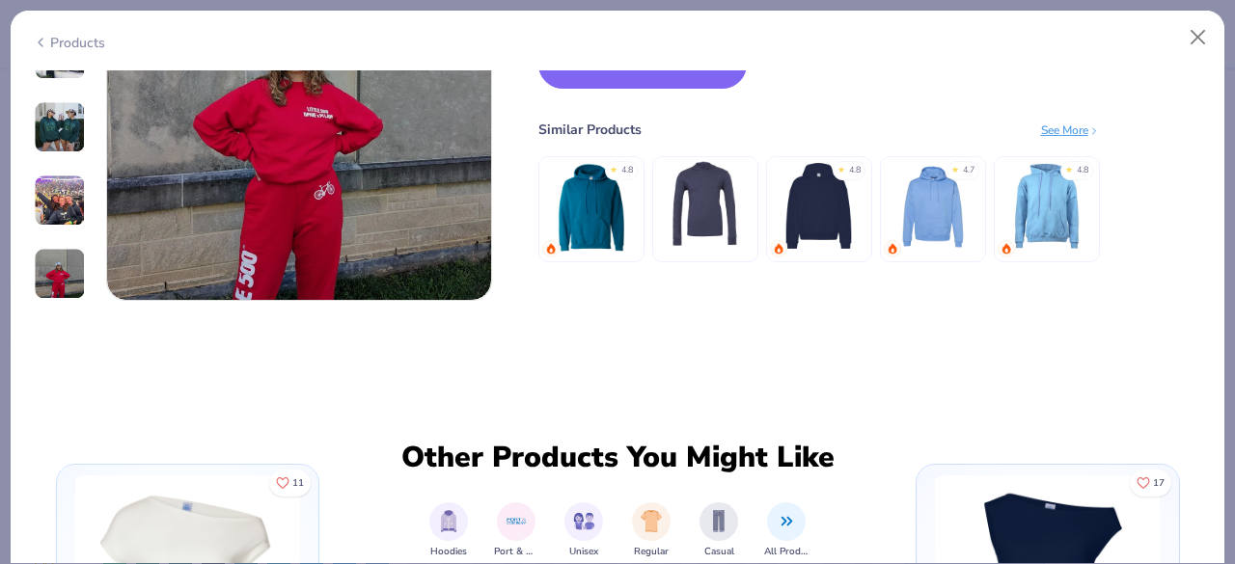
scroll to position [2405, 0]
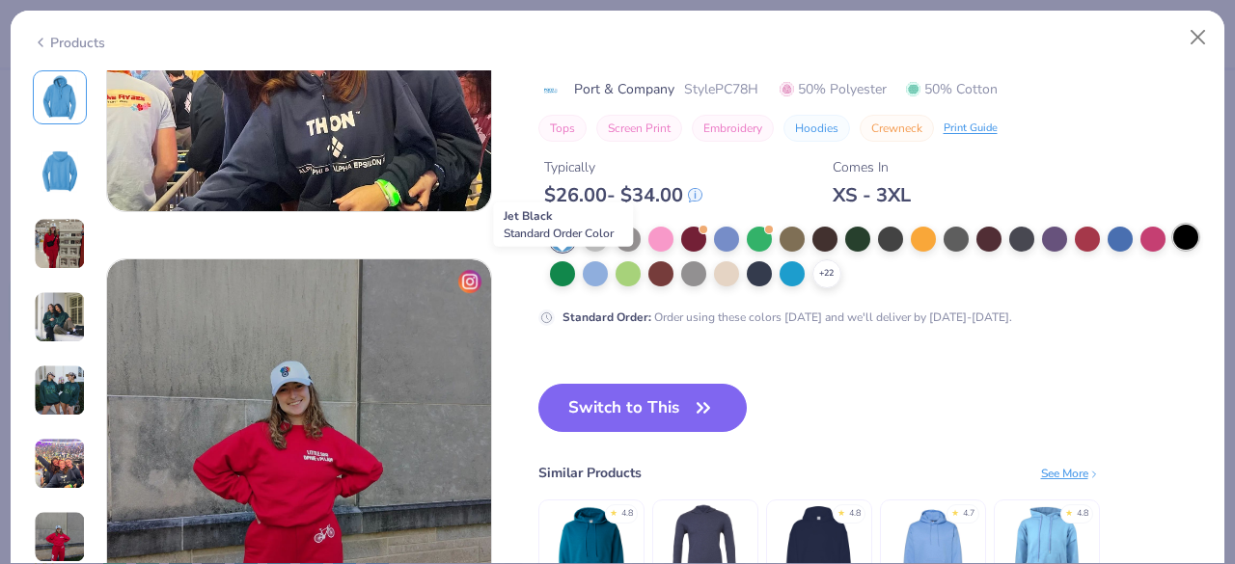
click at [1173, 250] on div at bounding box center [1185, 237] width 25 height 25
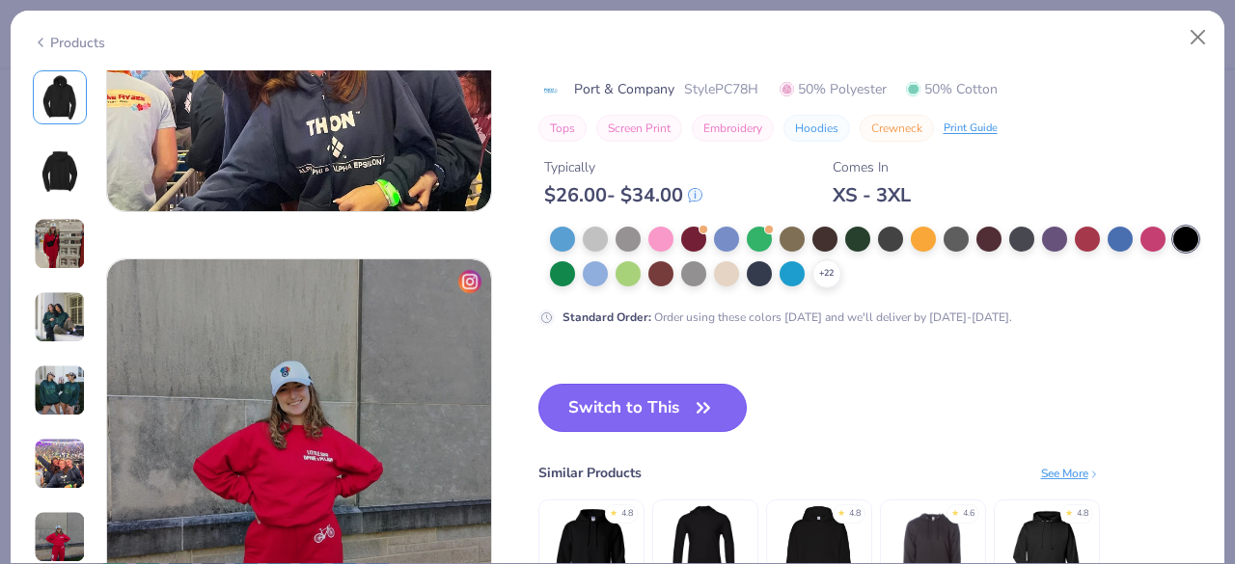
click at [654, 410] on button "Switch to This" at bounding box center [642, 408] width 209 height 48
click at [849, 404] on div "Switch to This Similar Products See More ★ 4.8 ★ 4.8 ★ 4.6 ★ 4.8" at bounding box center [818, 514] width 561 height 260
click at [648, 396] on button "Switch to This" at bounding box center [642, 408] width 209 height 48
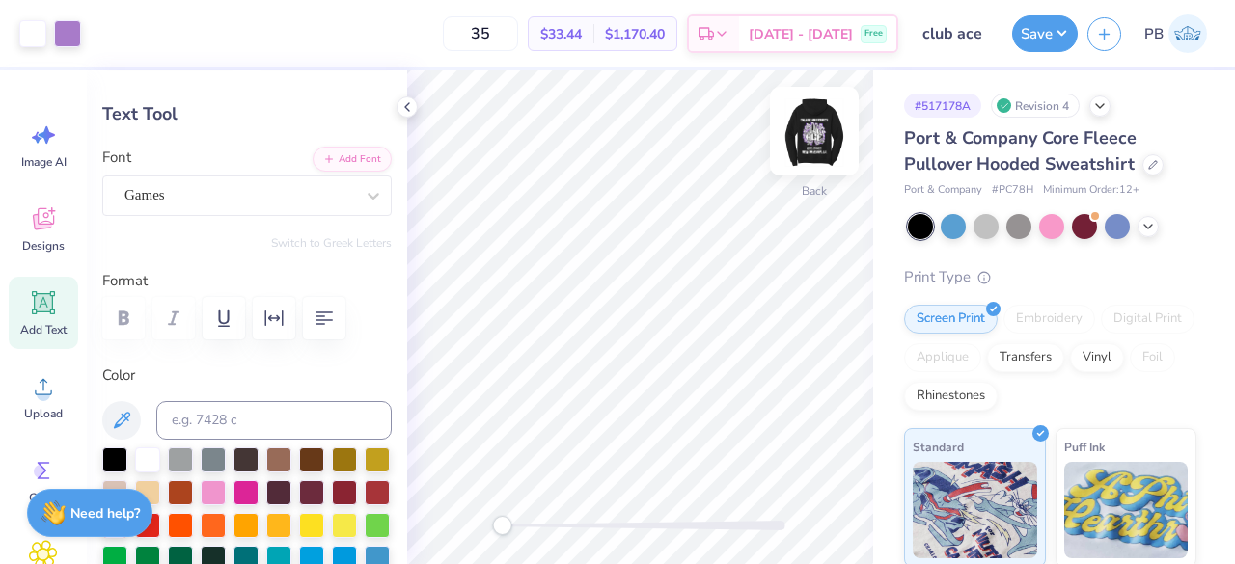
click at [808, 131] on img at bounding box center [814, 131] width 77 height 77
type input "13.11"
type input "1.23"
type input "7.25"
click at [795, 150] on img at bounding box center [814, 131] width 77 height 77
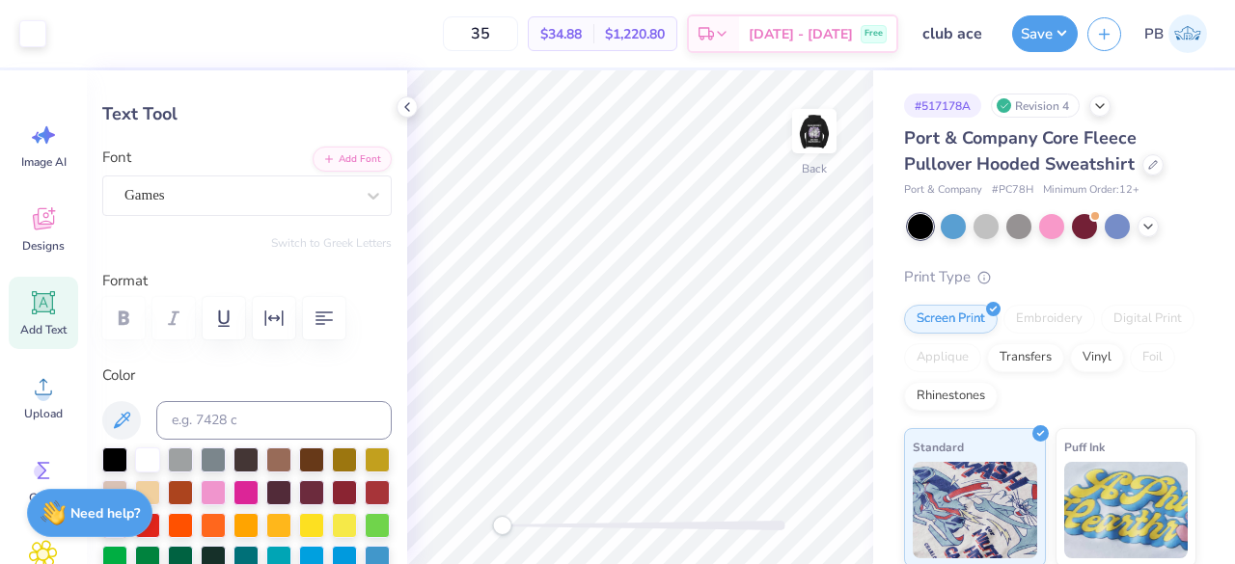
type input "5.88"
type input "0.92"
type input "5.35"
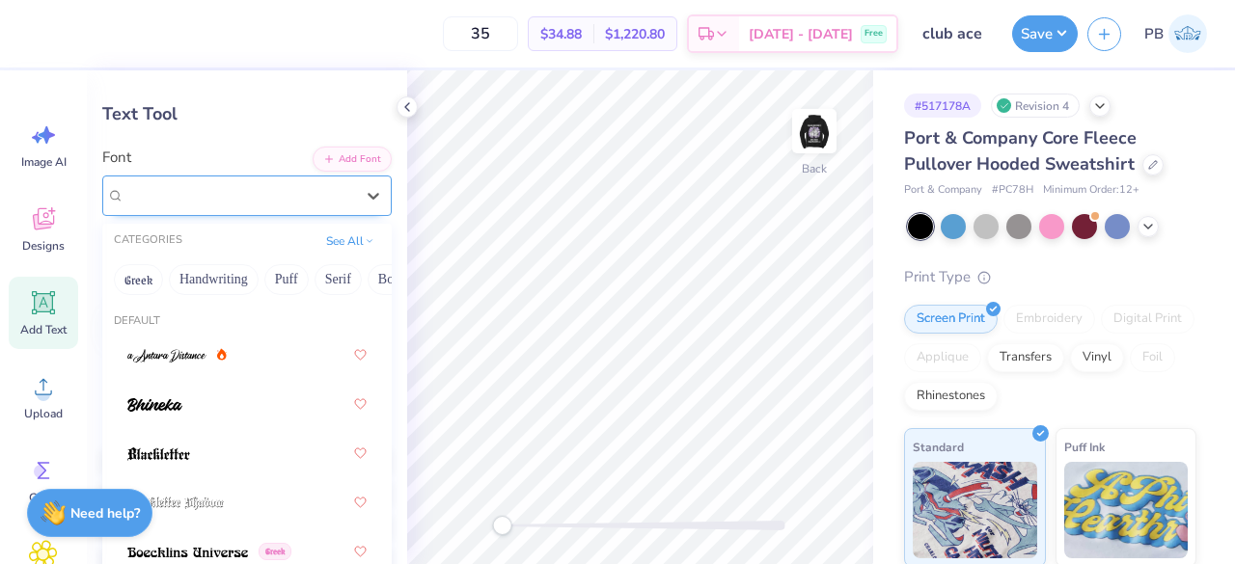
click at [219, 194] on div "Games" at bounding box center [238, 195] width 233 height 30
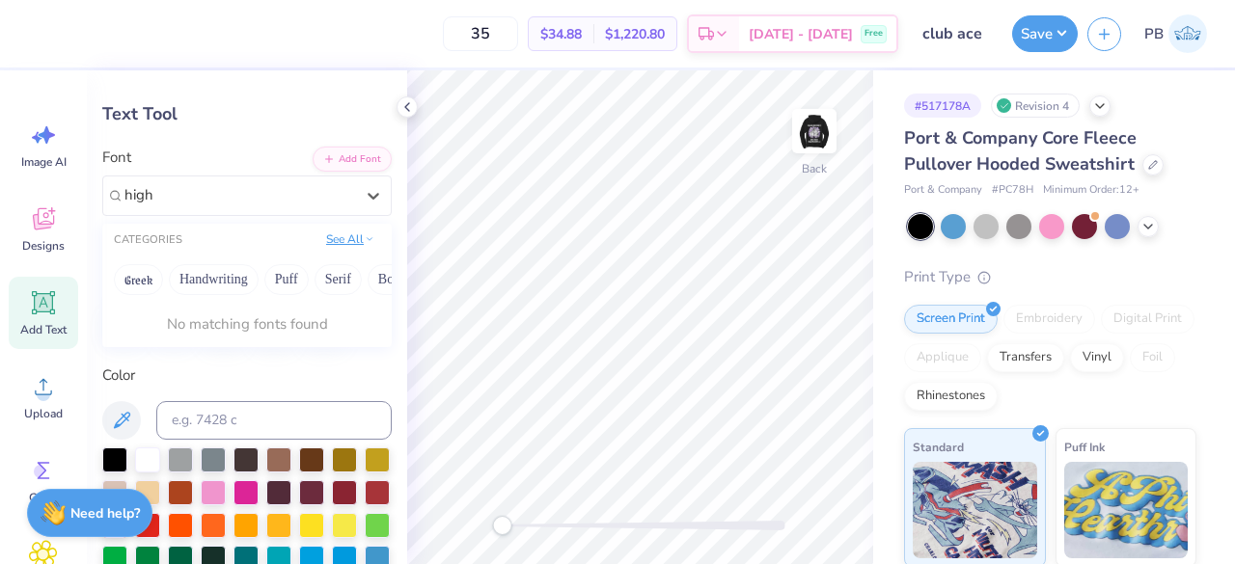
click at [337, 244] on button "See All" at bounding box center [350, 239] width 60 height 19
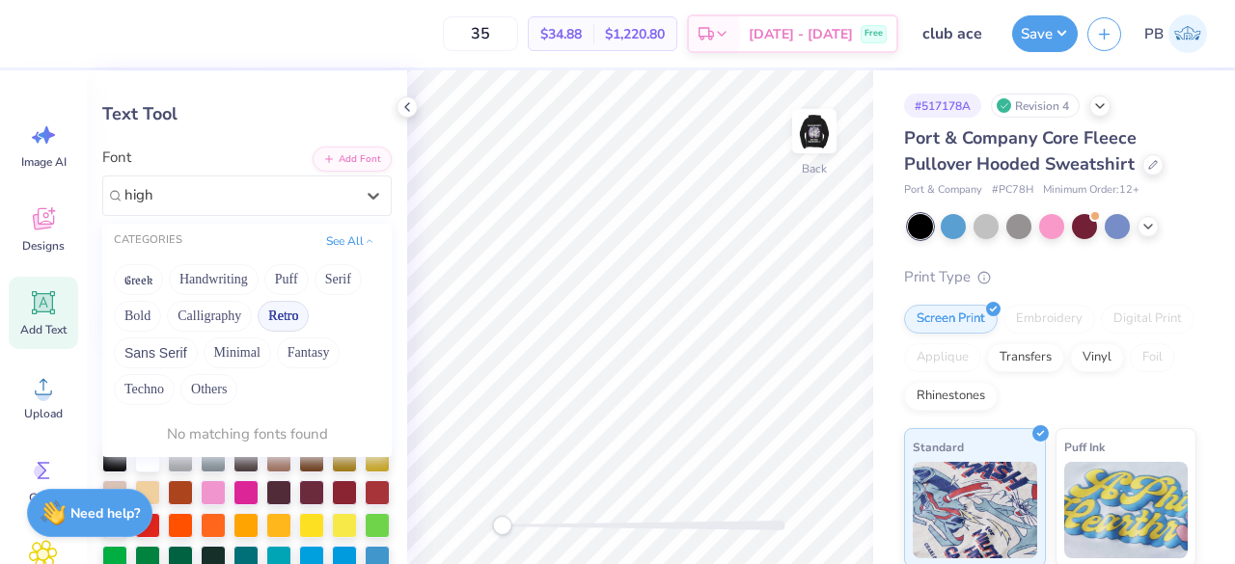
click at [276, 316] on button "Retro" at bounding box center [283, 316] width 51 height 31
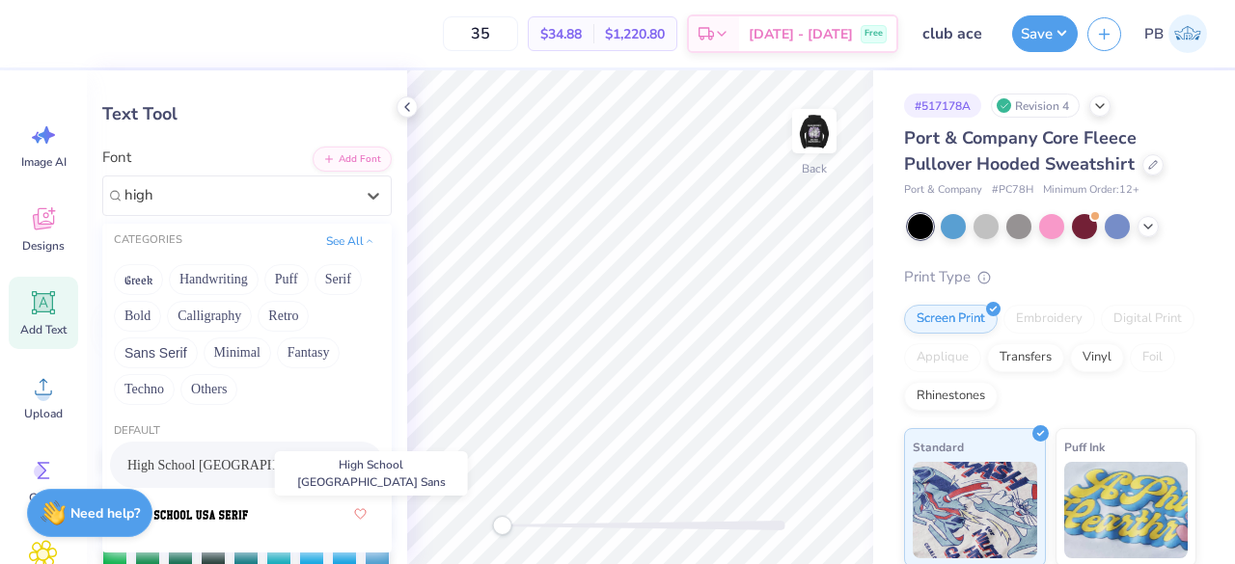
click at [238, 464] on span "High School [GEOGRAPHIC_DATA] Sans" at bounding box center [237, 465] width 221 height 20
type input "high"
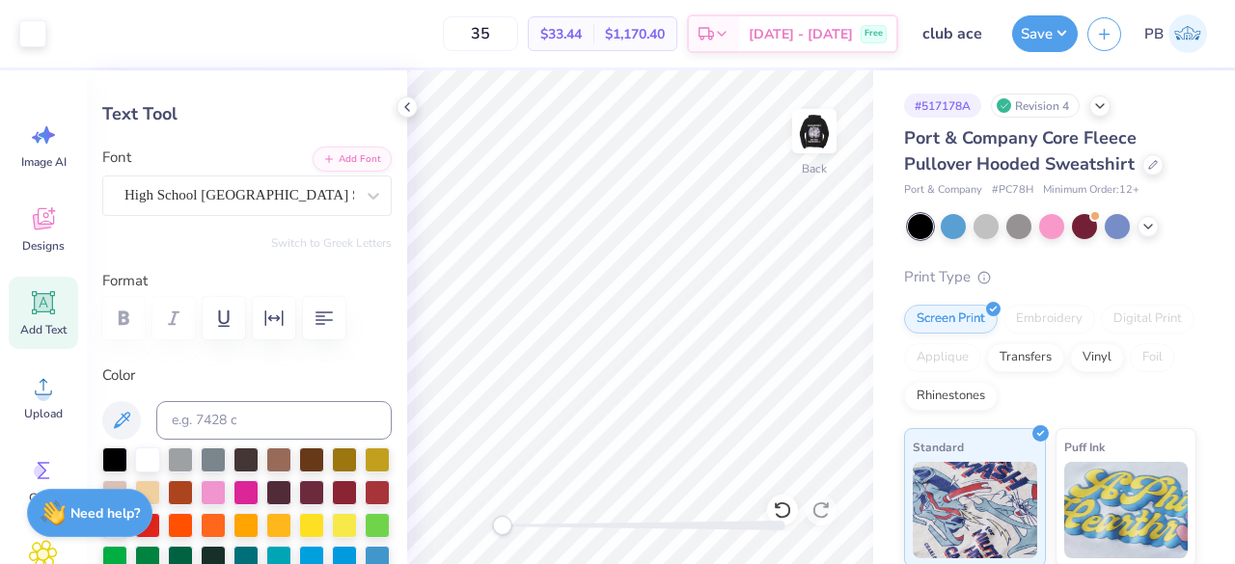
type input "5.30"
type input "1.03"
type input "5.29"
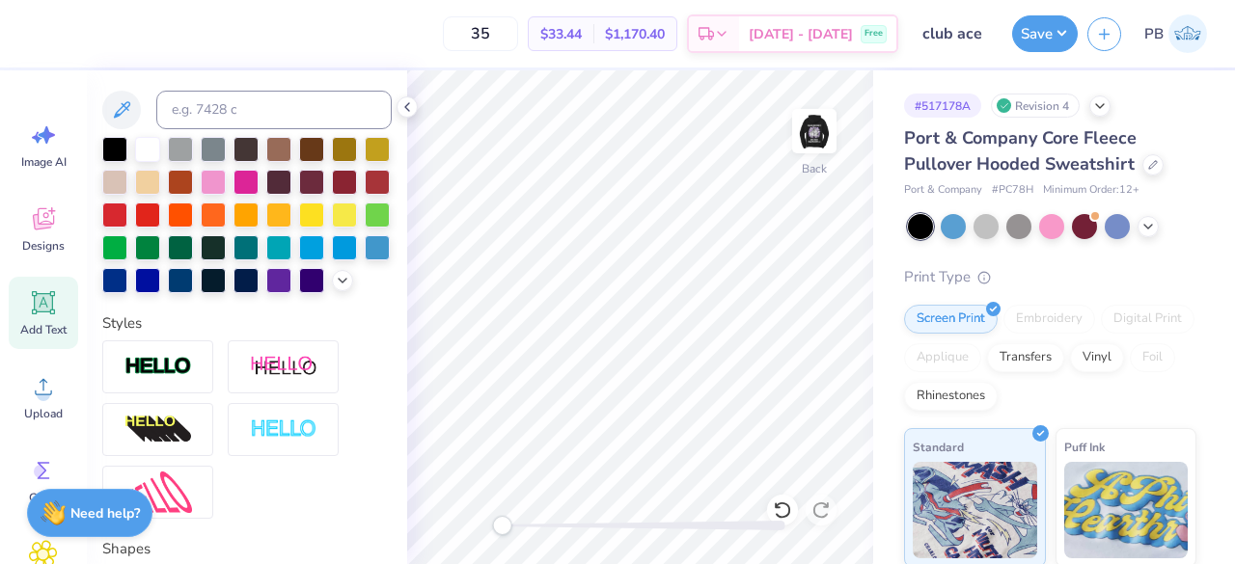
scroll to position [391, 0]
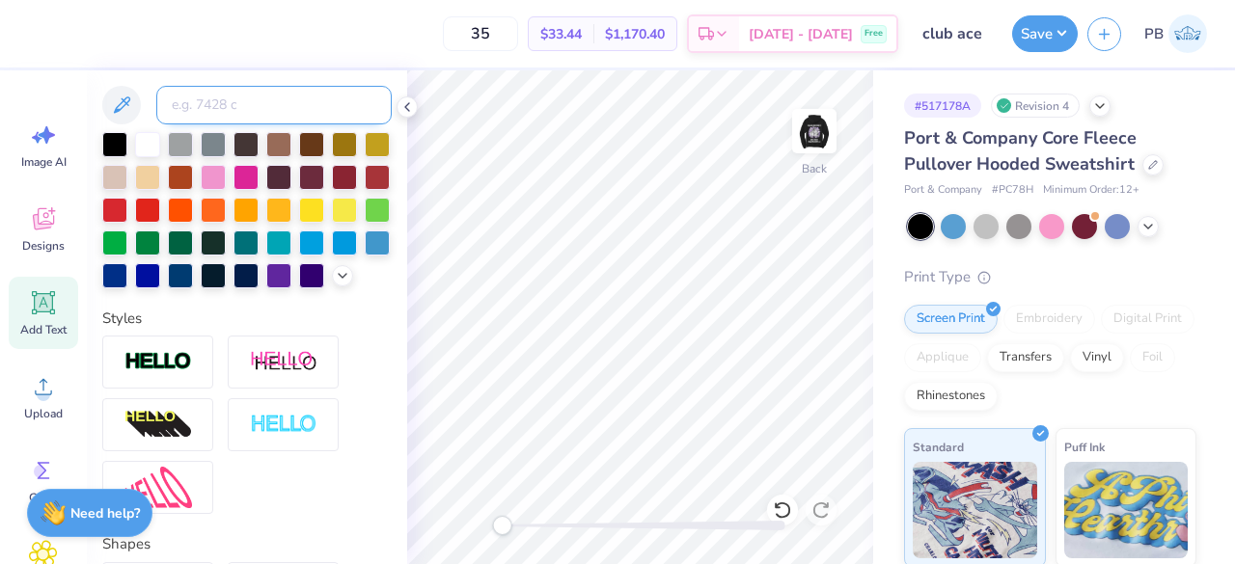
click at [305, 110] on input at bounding box center [273, 105] width 235 height 39
type input "2577"
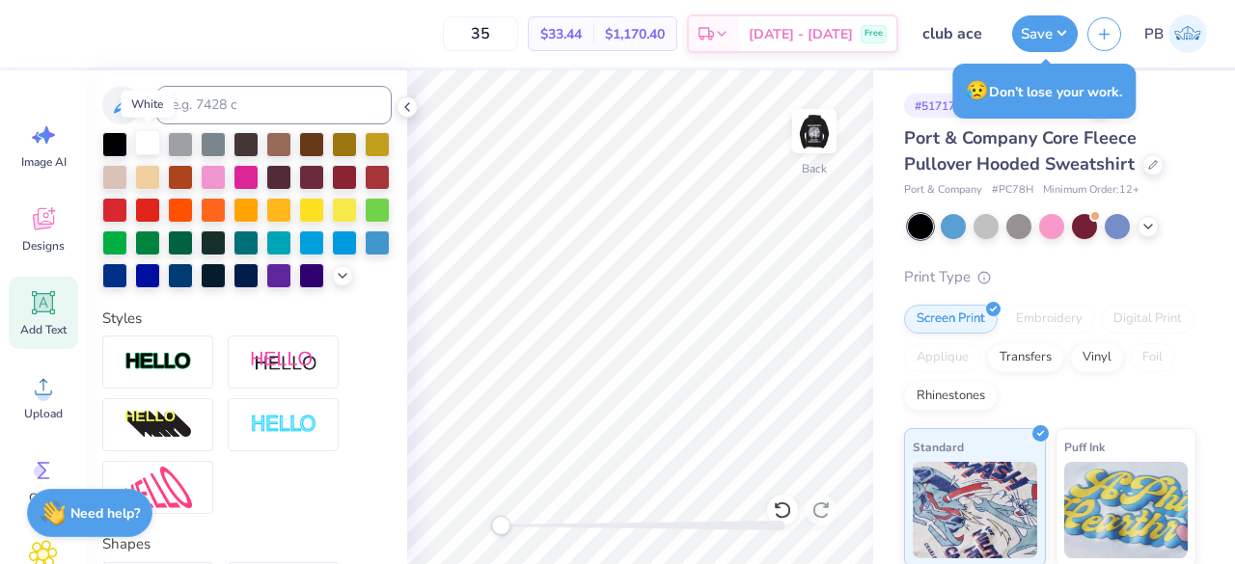
click at [143, 136] on div at bounding box center [147, 142] width 25 height 25
click at [1034, 36] on button "Save" at bounding box center [1045, 31] width 66 height 37
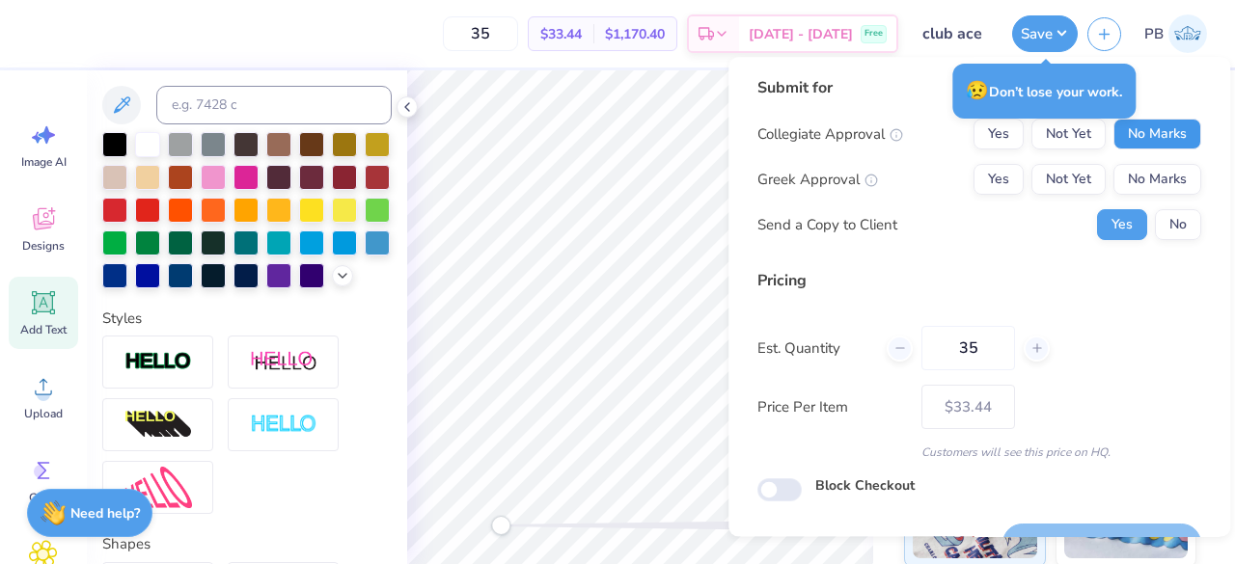
click at [1161, 122] on button "No Marks" at bounding box center [1157, 134] width 88 height 31
click at [1142, 185] on button "No Marks" at bounding box center [1157, 179] width 88 height 31
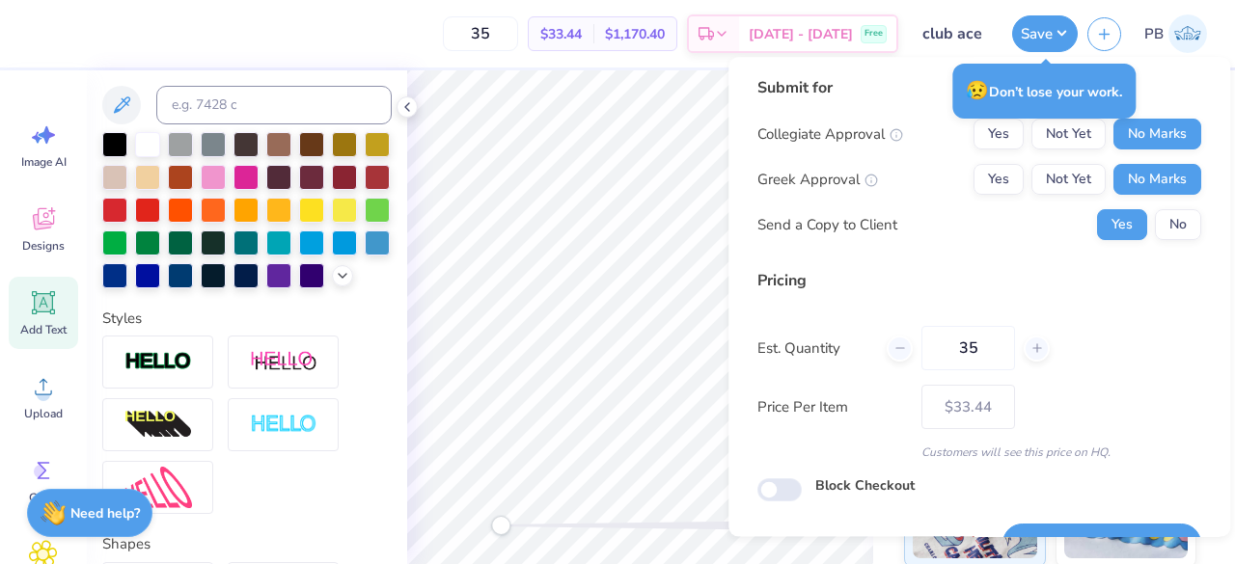
scroll to position [44, 0]
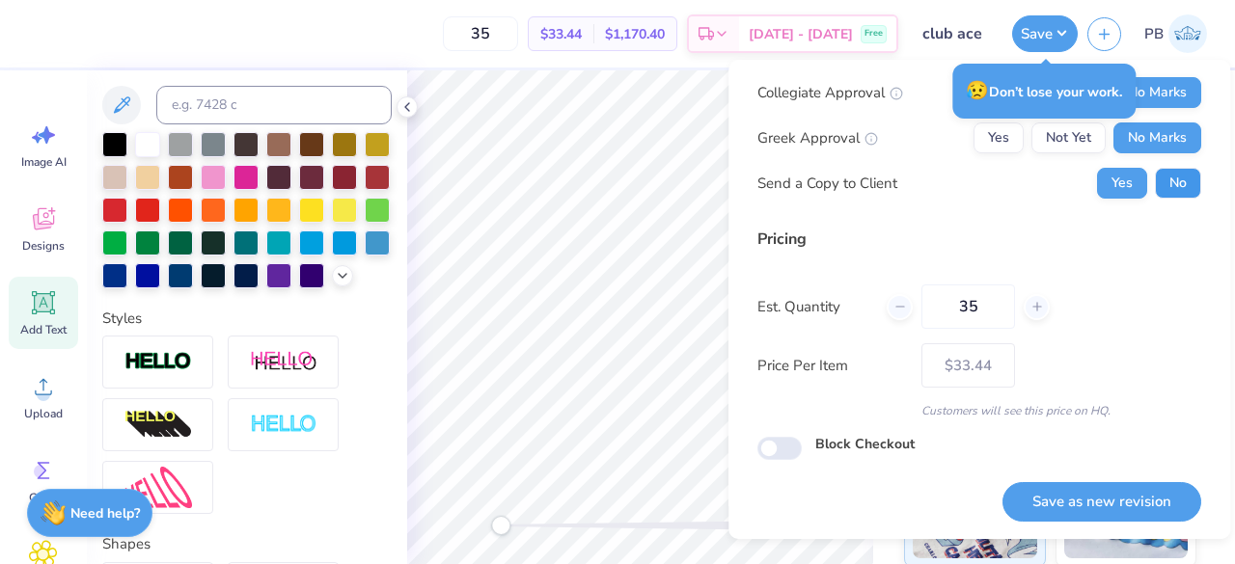
click at [1159, 179] on button "No" at bounding box center [1178, 183] width 46 height 31
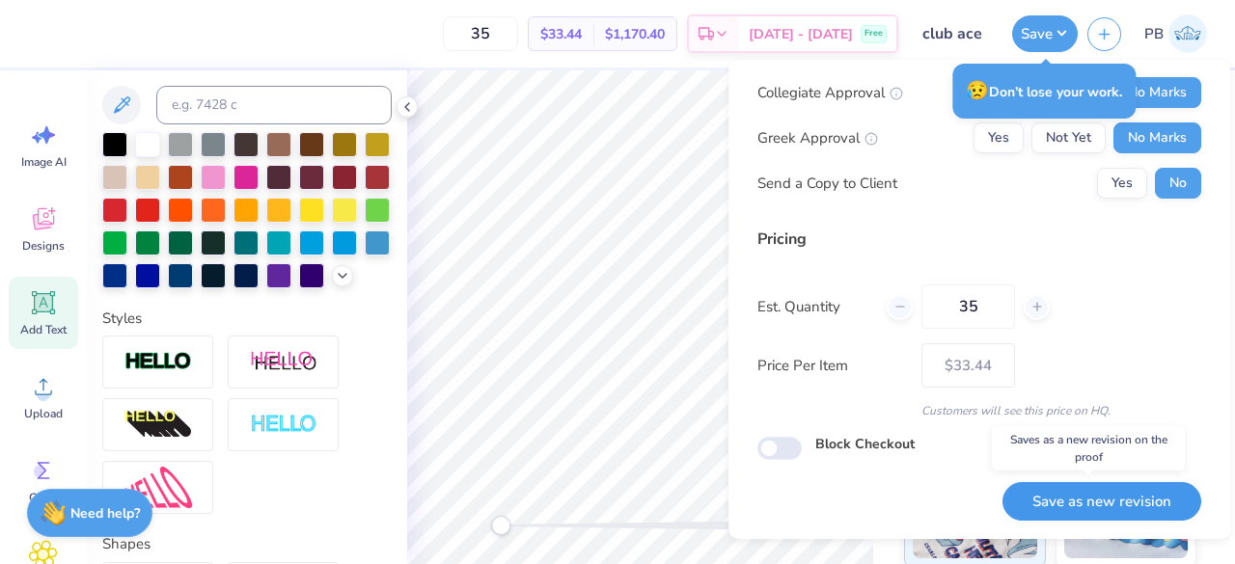
click at [1046, 485] on button "Save as new revision" at bounding box center [1101, 502] width 199 height 40
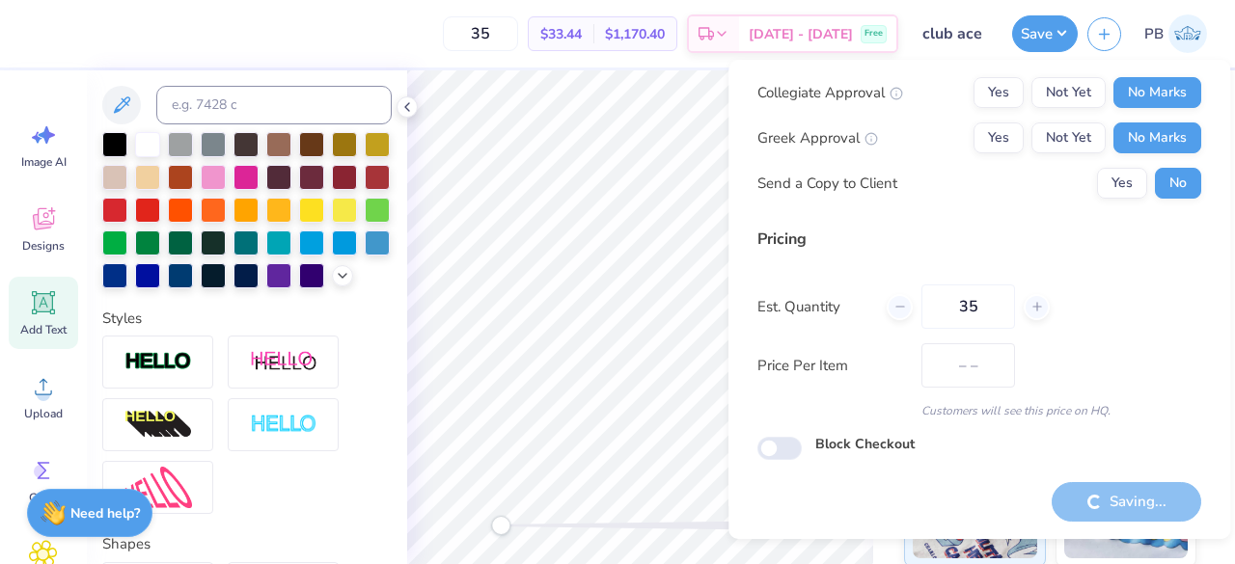
type input "$33.44"
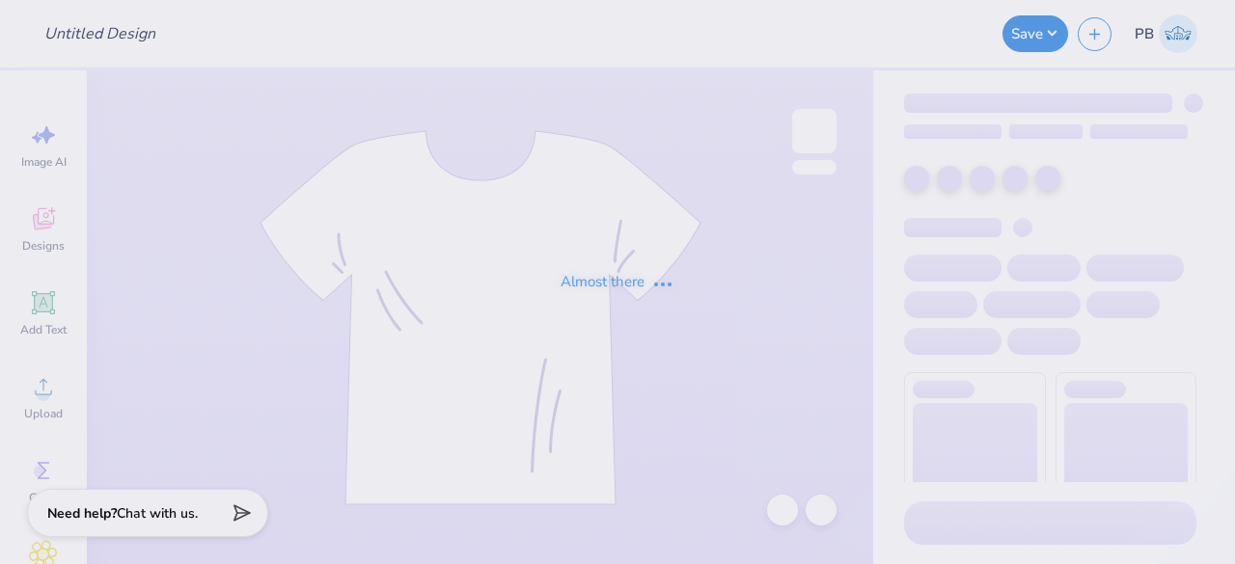
type input "club ace"
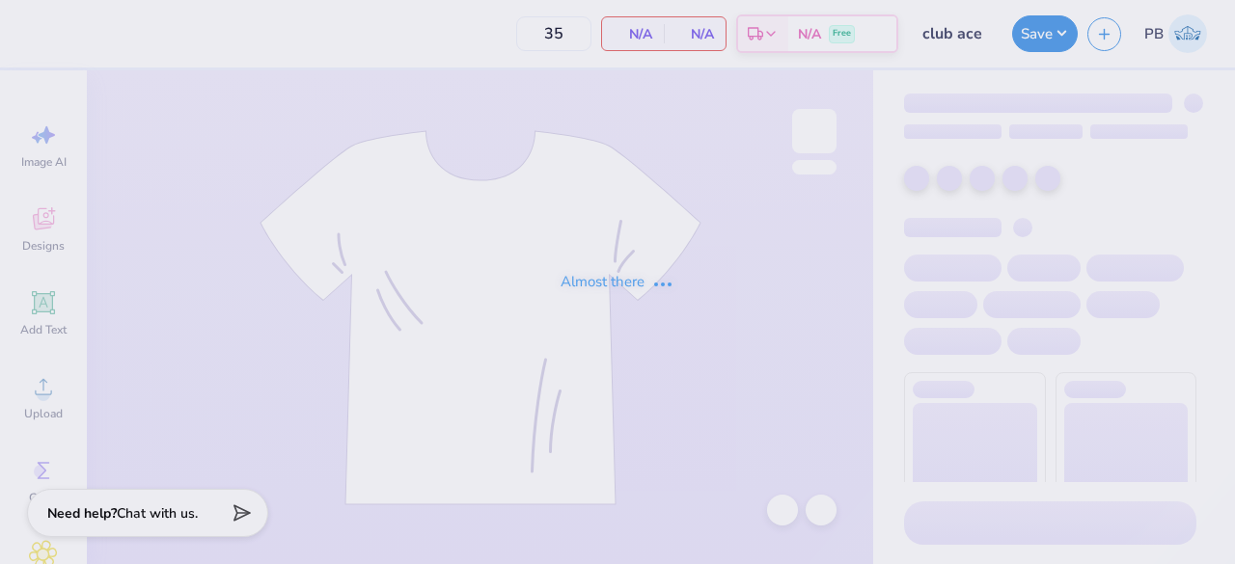
type input "35"
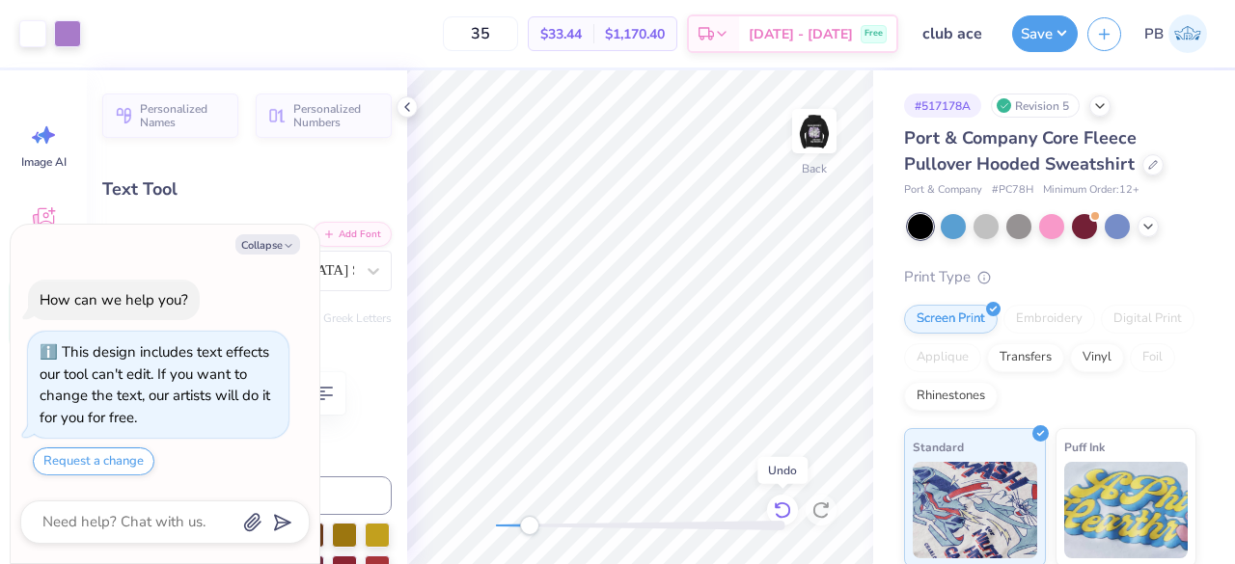
click at [774, 511] on icon at bounding box center [782, 510] width 19 height 19
type textarea "x"
type textarea "Club Ace"
type textarea "x"
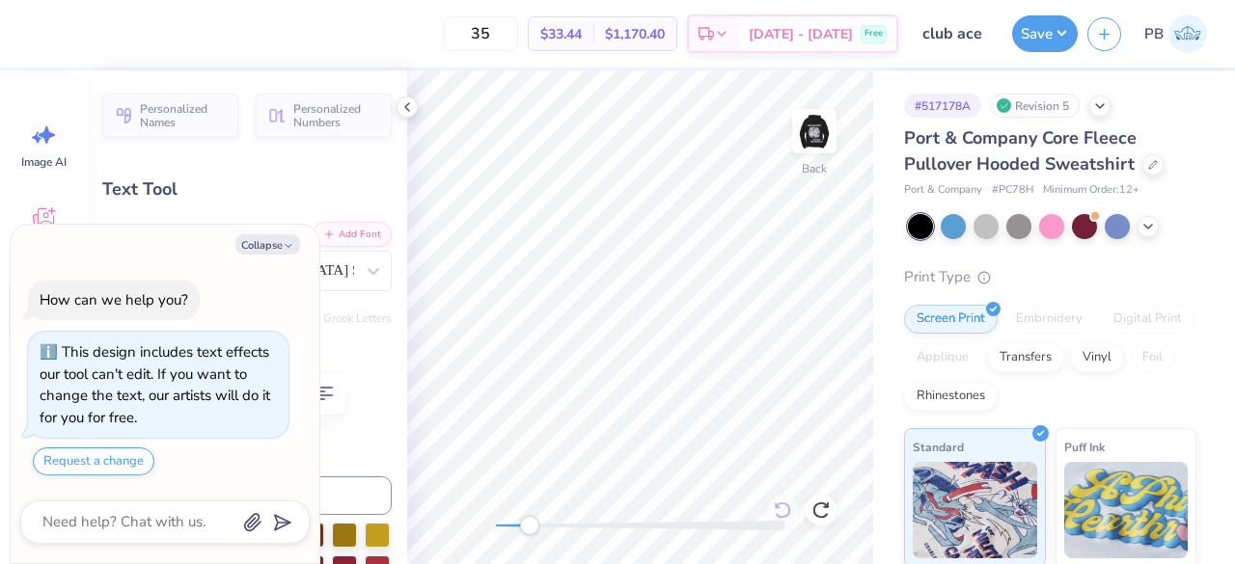
type textarea "Club Ace"
type textarea "x"
type textarea "Club Ac"
type textarea "x"
type textarea "Club A"
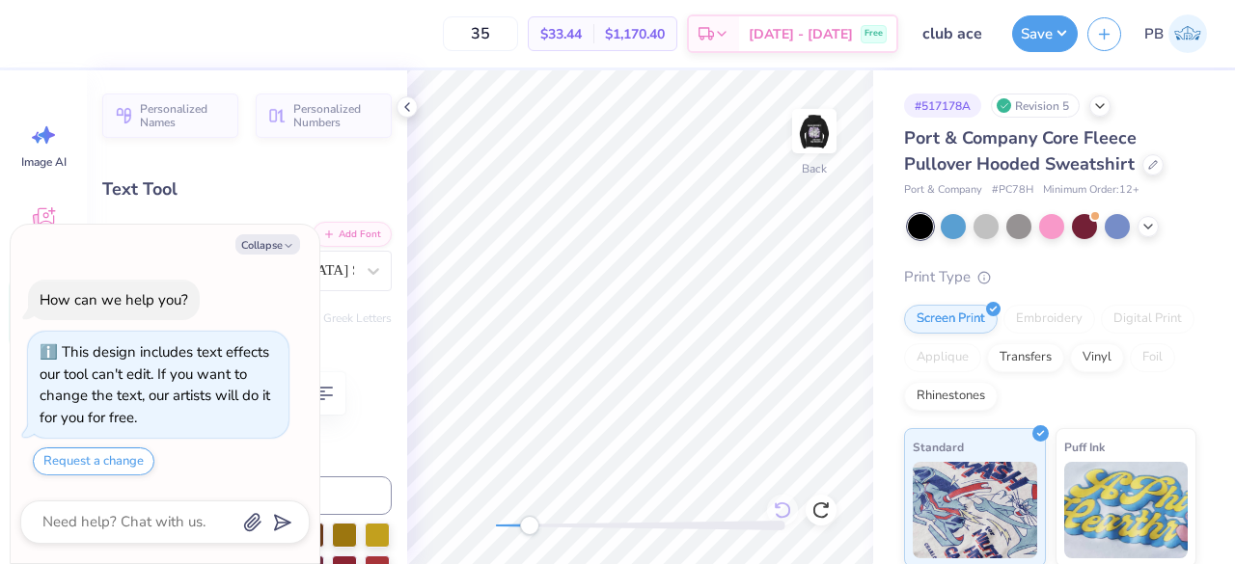
type textarea "x"
type textarea "Club"
type textarea "x"
type textarea "Club"
type textarea "x"
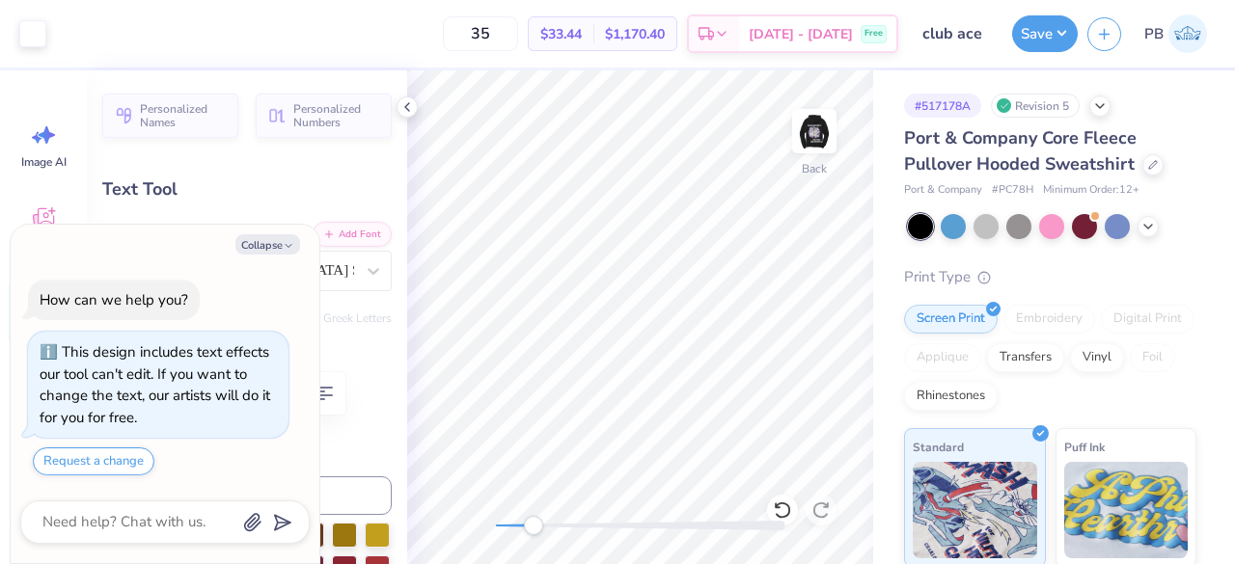
type input "2.73"
type textarea "x"
type input "1.17"
type input "0.44"
click at [255, 241] on button "Collapse" at bounding box center [267, 244] width 65 height 20
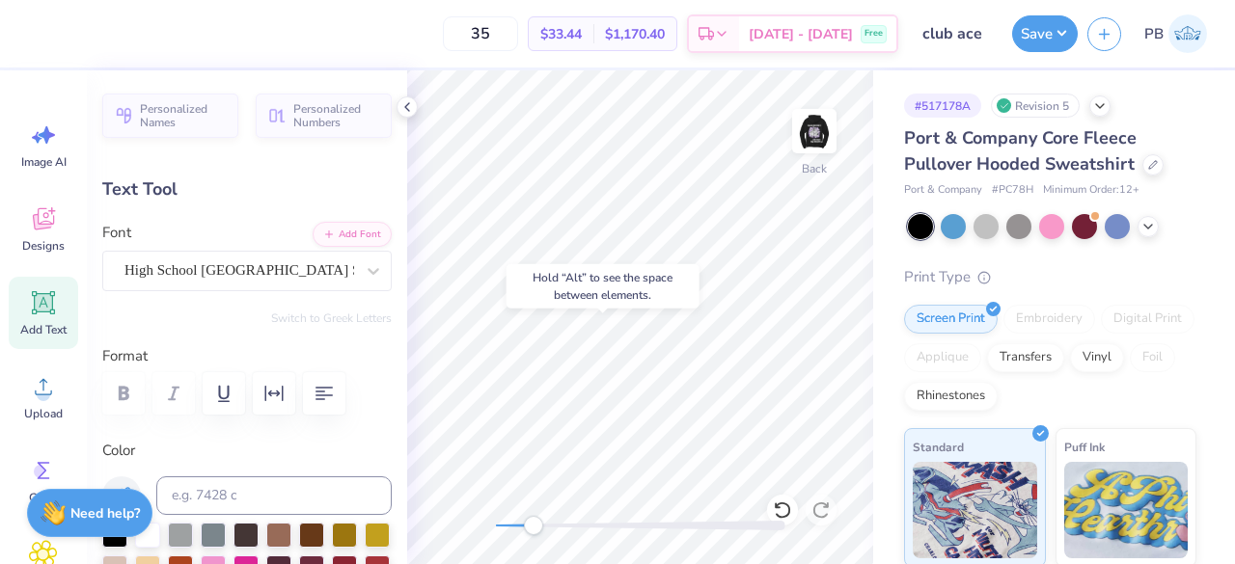
type textarea "x"
click at [122, 543] on div at bounding box center [114, 533] width 25 height 25
type input "-69.3"
type input "0.60"
type input "0.93"
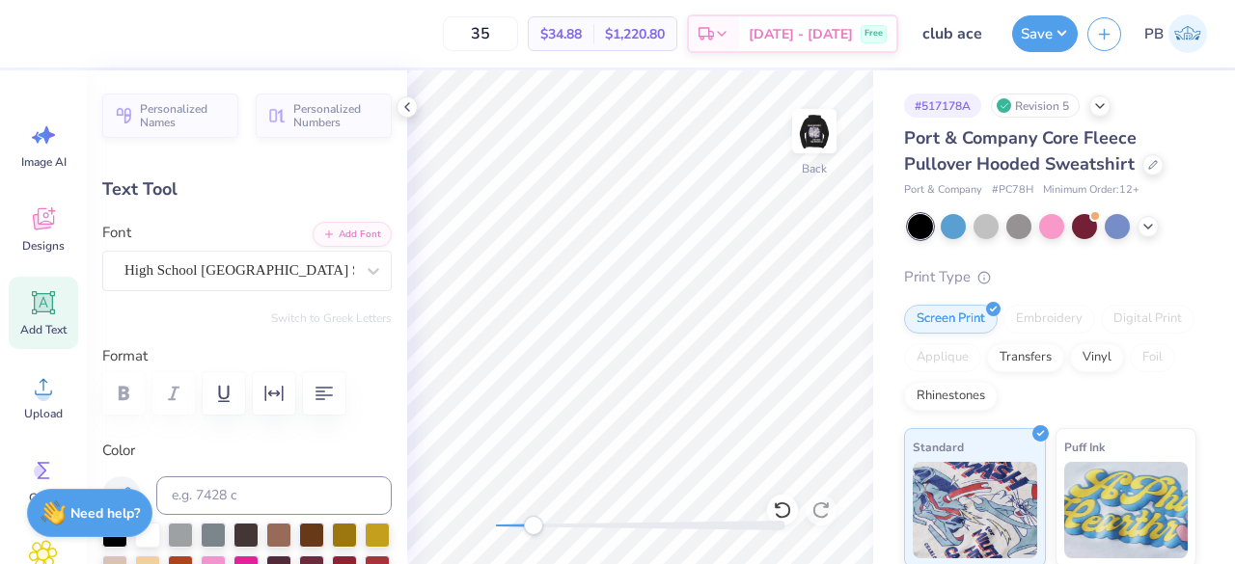
type input "2.90"
type input "0.0"
type input "0.58"
type input "3.00"
type input "0.0"
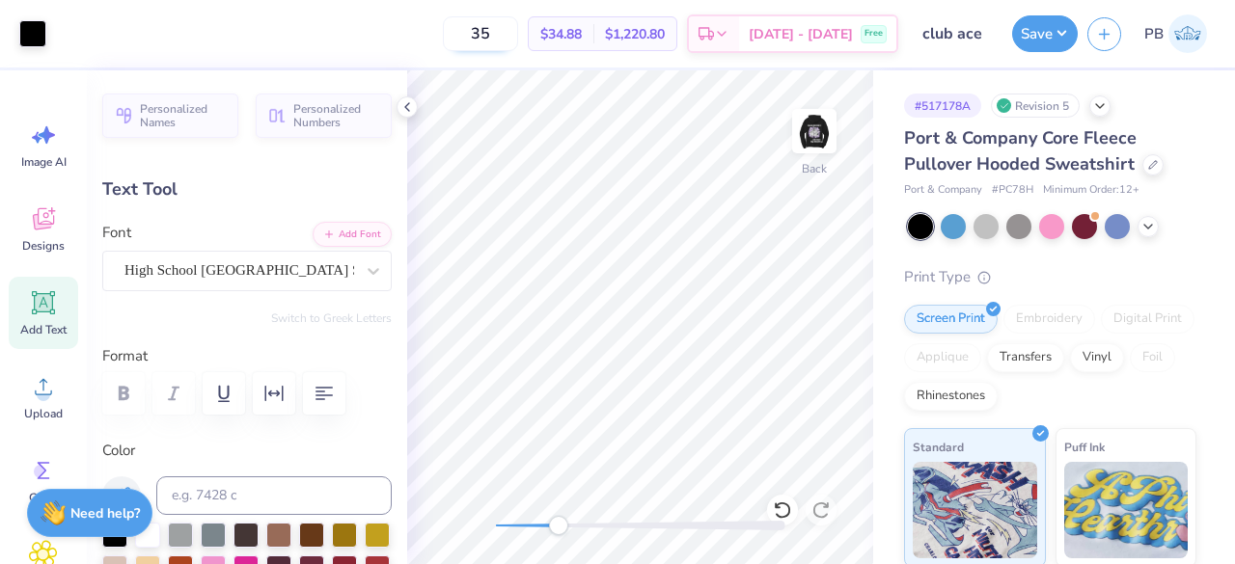
type input "0.54"
type input "0.0"
type input "0.59"
type input "-69.9"
click at [777, 512] on icon at bounding box center [782, 510] width 19 height 19
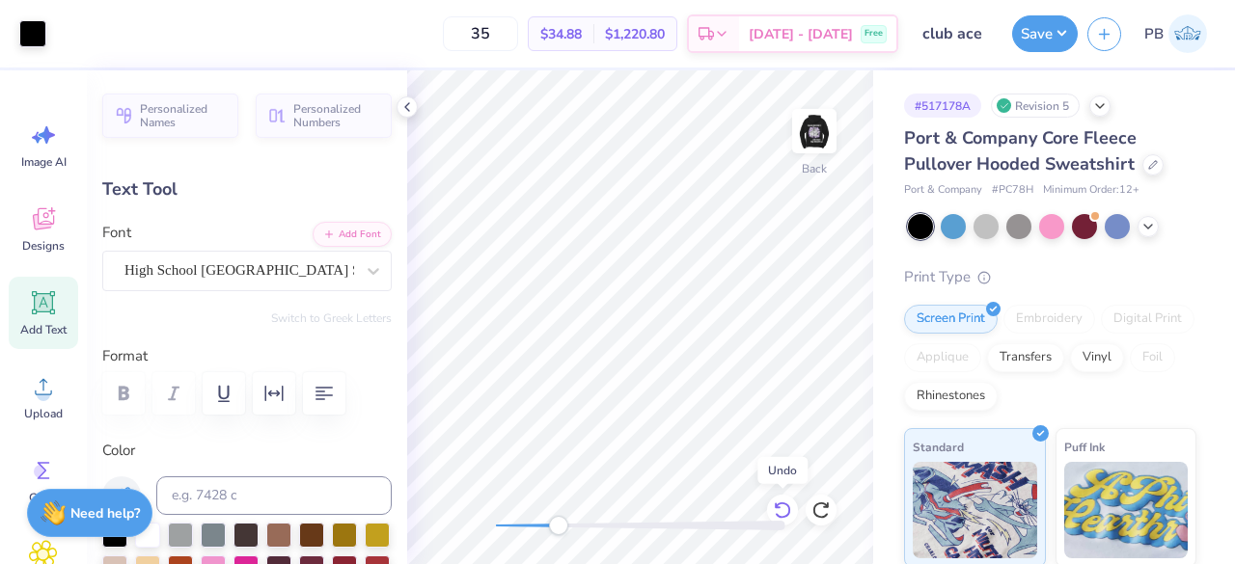
type input "-69.9"
type input "19.8"
type input "22.4"
type input "0.59"
type input "0.93"
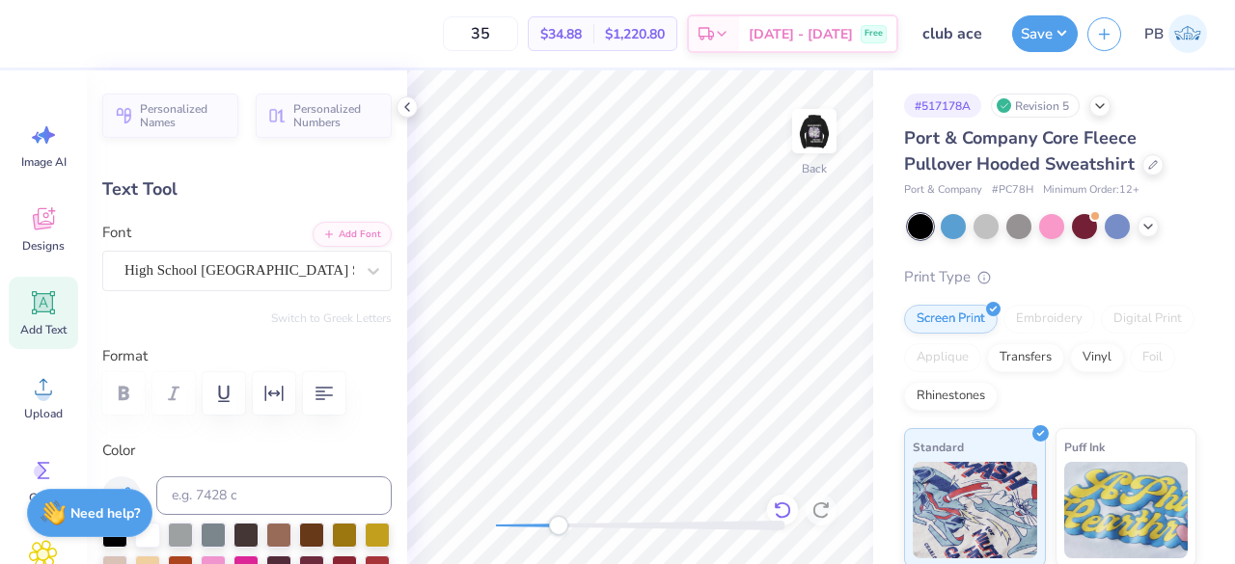
type input "3.00"
click at [784, 510] on icon at bounding box center [782, 510] width 19 height 19
type input "-69.9"
type input "0.92"
type input "0.62"
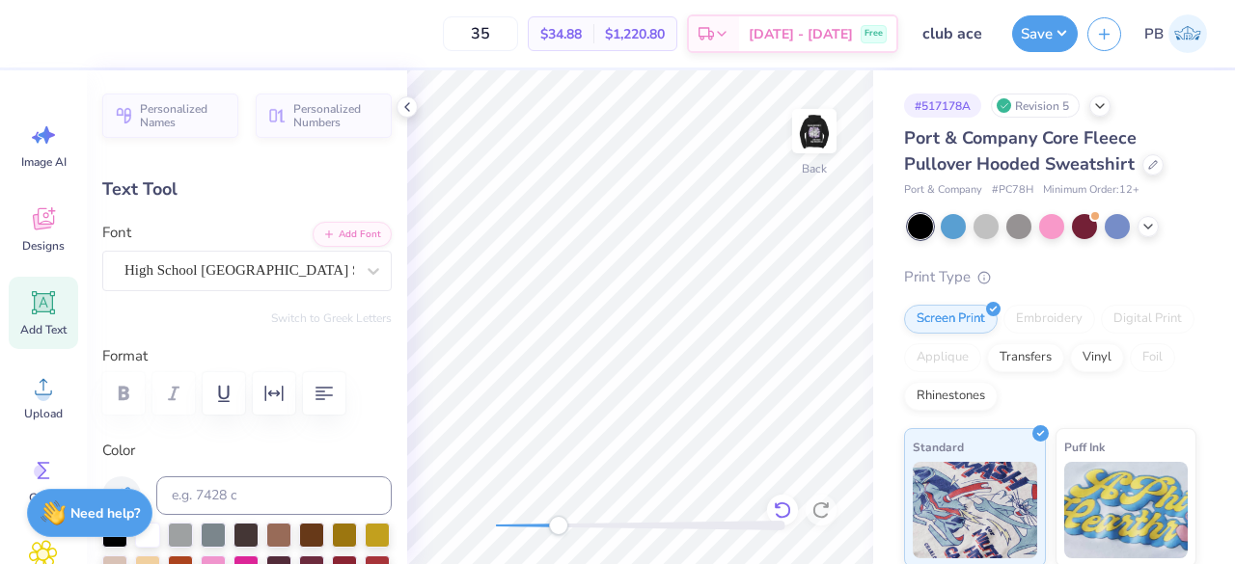
type input "3.62"
type input "19.3"
type textarea "C"
type textarea "Ace"
type input "0.0"
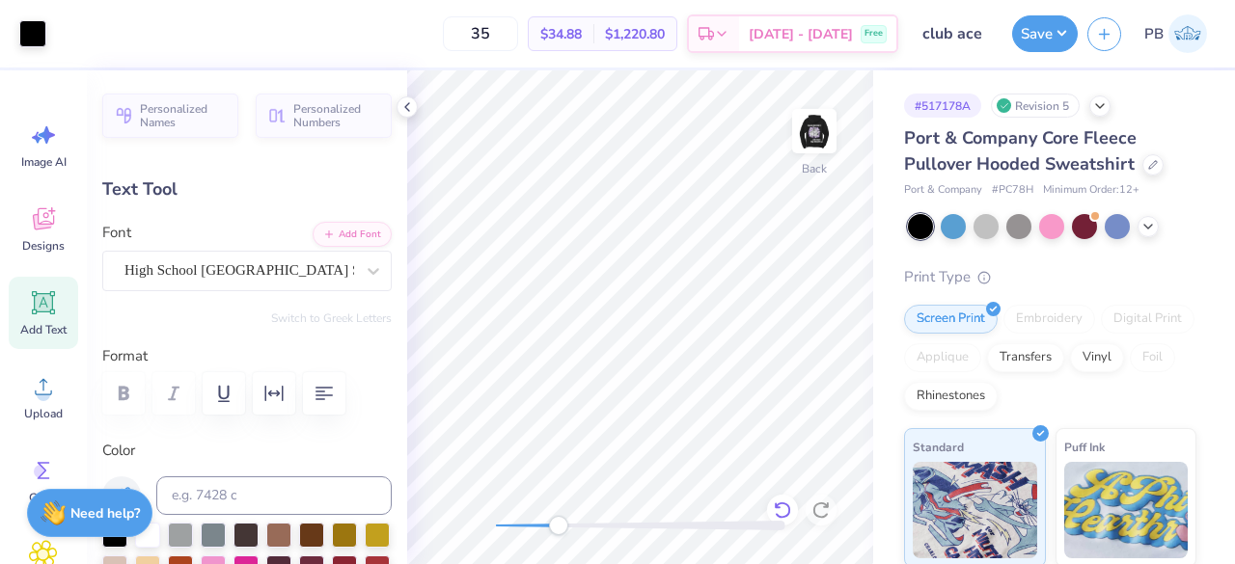
type input "0.59"
type input "0.93"
type input "2.84"
type input "-75.1"
type input "0.0"
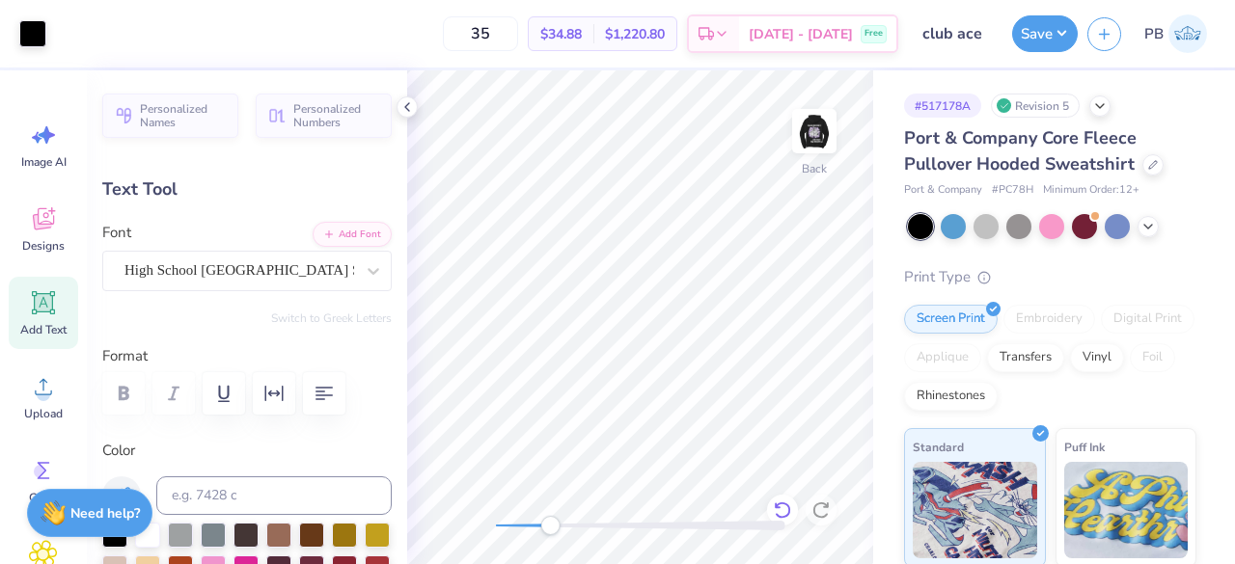
type input "0.77"
type input "0.53"
type input "3.77"
type input "0.0"
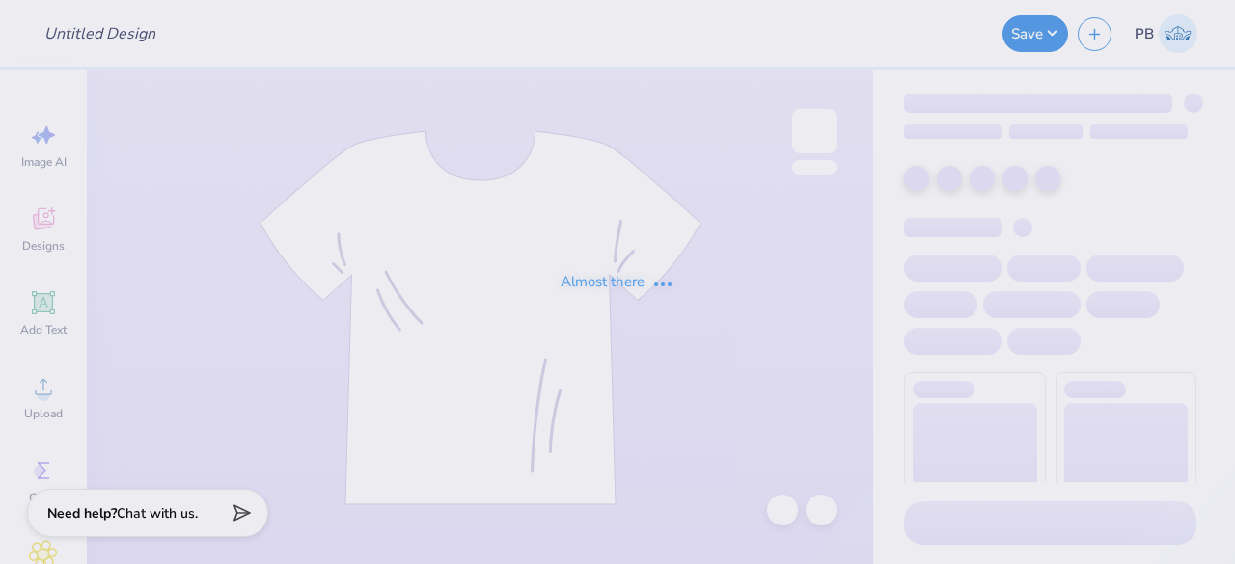
type input "club ace"
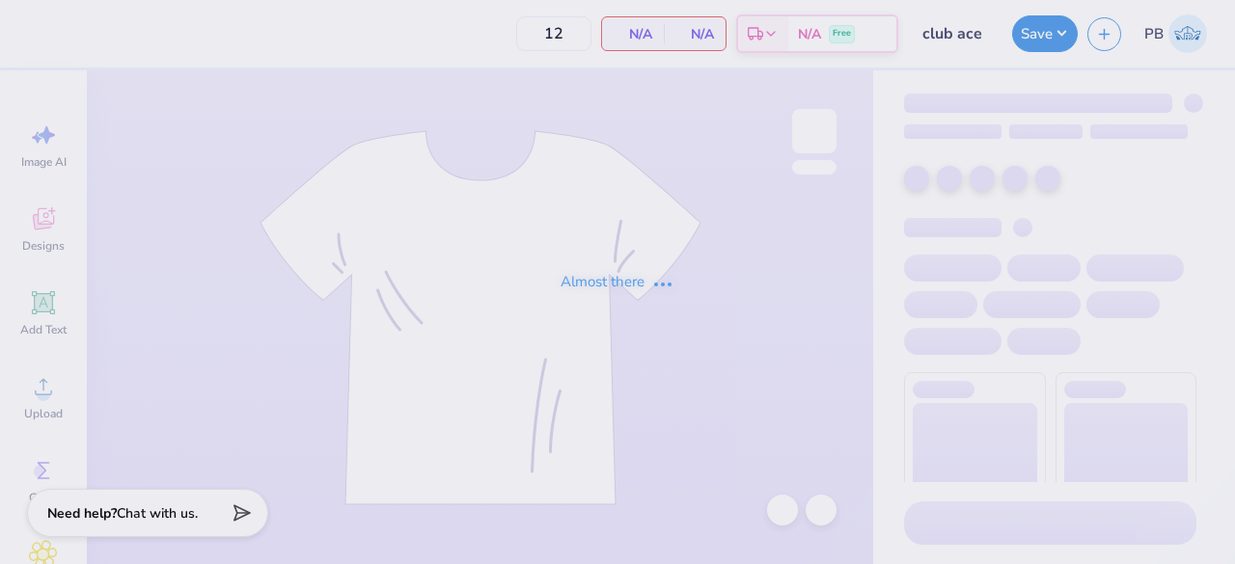
type input "35"
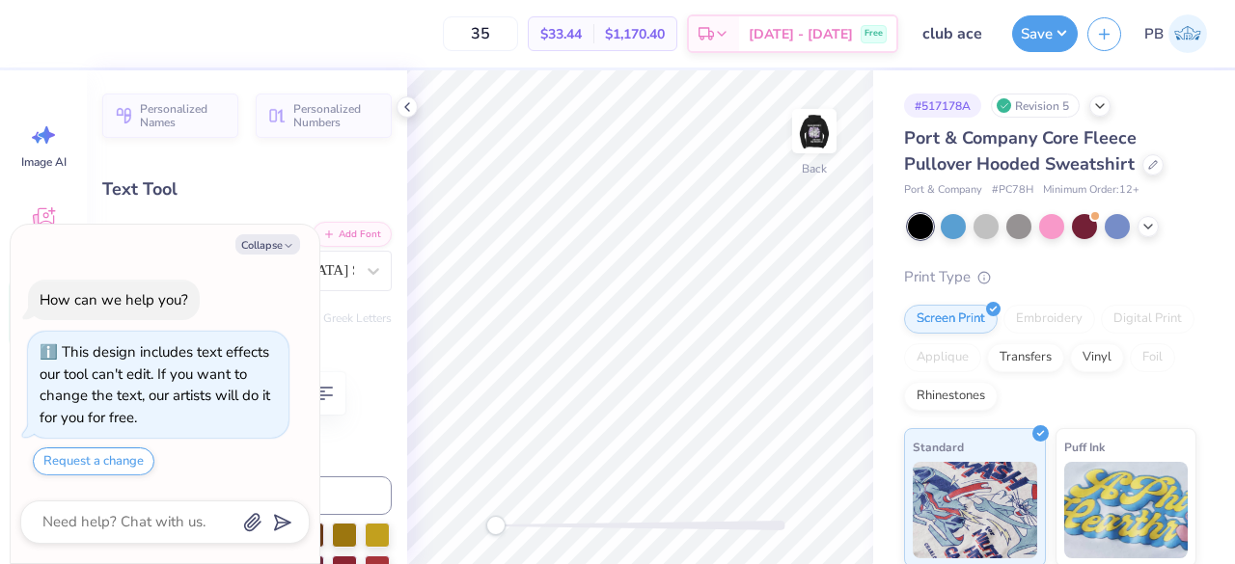
type textarea "x"
type input "3.98"
type input "0.78"
click at [1043, 40] on button "Save" at bounding box center [1045, 31] width 66 height 37
type textarea "x"
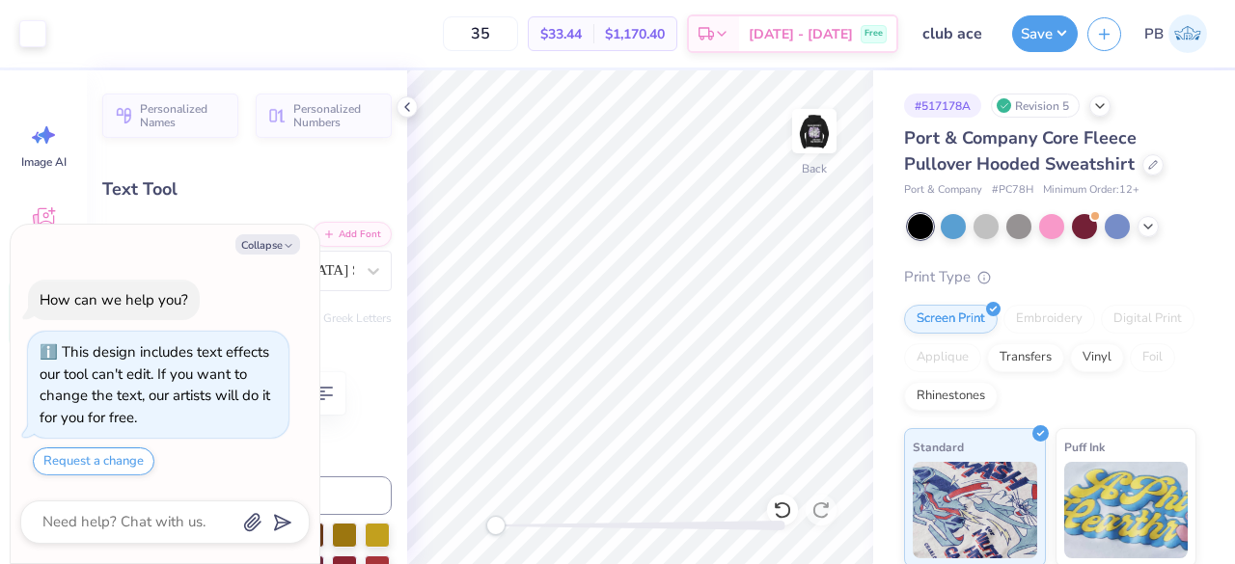
type input "5.19"
type textarea "x"
type input "5.13"
click at [1030, 39] on button "Save" at bounding box center [1045, 31] width 66 height 37
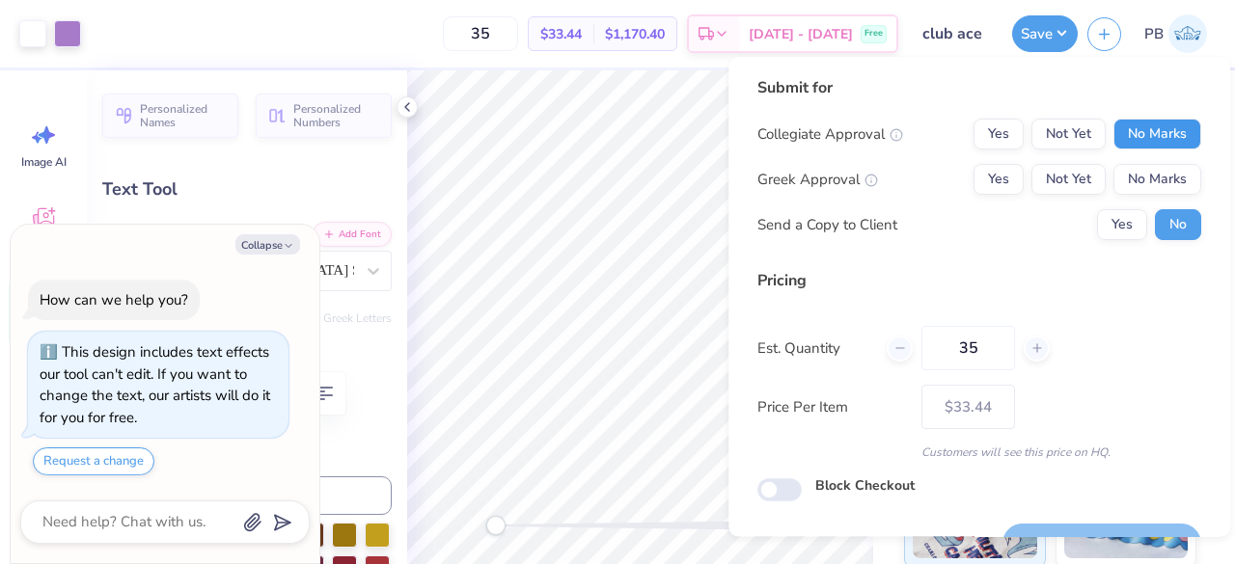
click at [1148, 133] on button "No Marks" at bounding box center [1157, 134] width 88 height 31
click at [1141, 186] on button "No Marks" at bounding box center [1157, 179] width 88 height 31
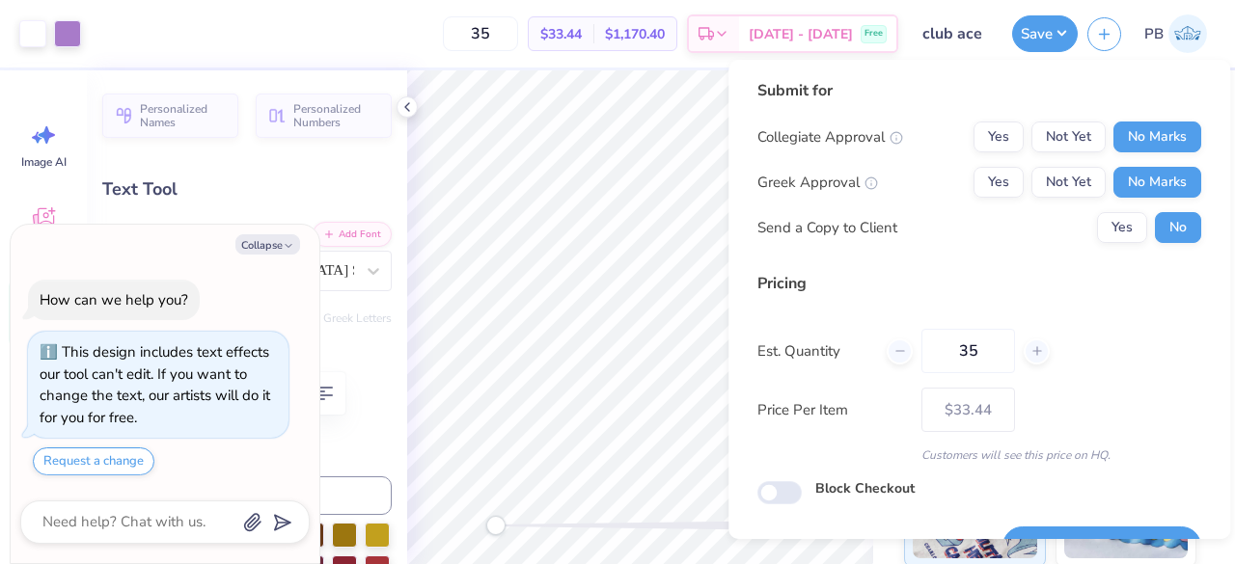
scroll to position [44, 0]
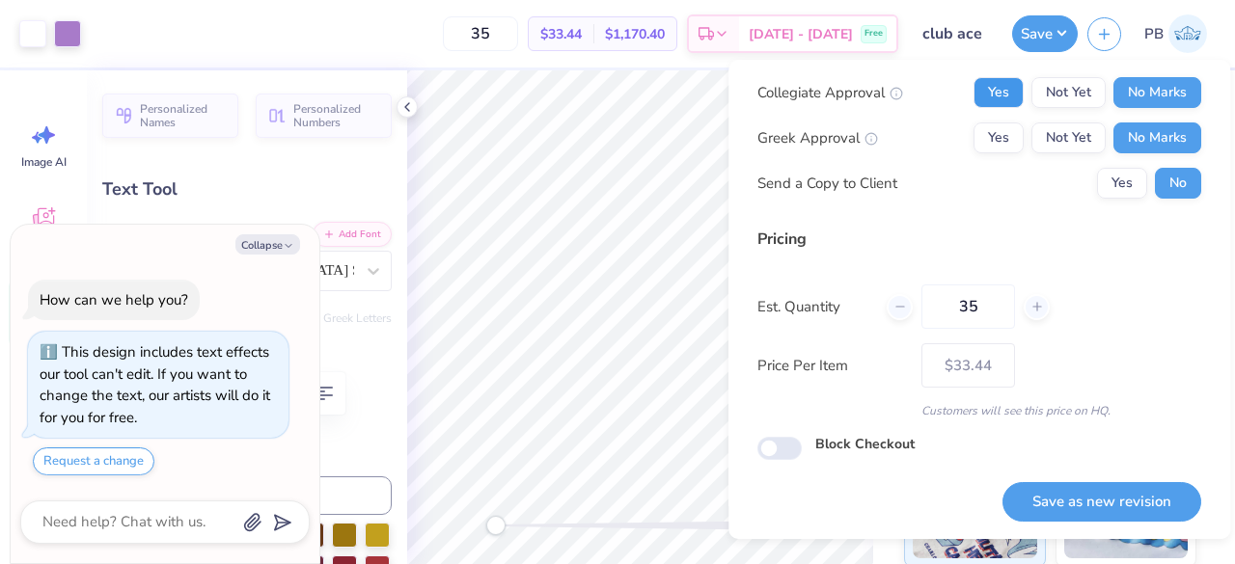
click at [997, 78] on button "Yes" at bounding box center [998, 92] width 50 height 31
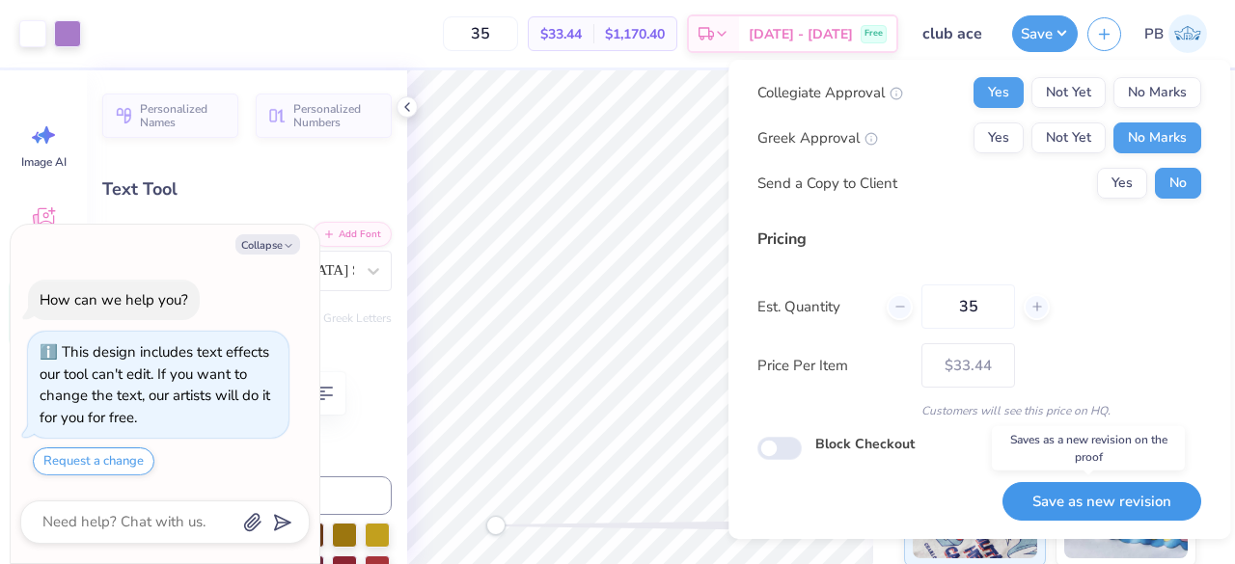
click at [1092, 495] on button "Save as new revision" at bounding box center [1101, 502] width 199 height 40
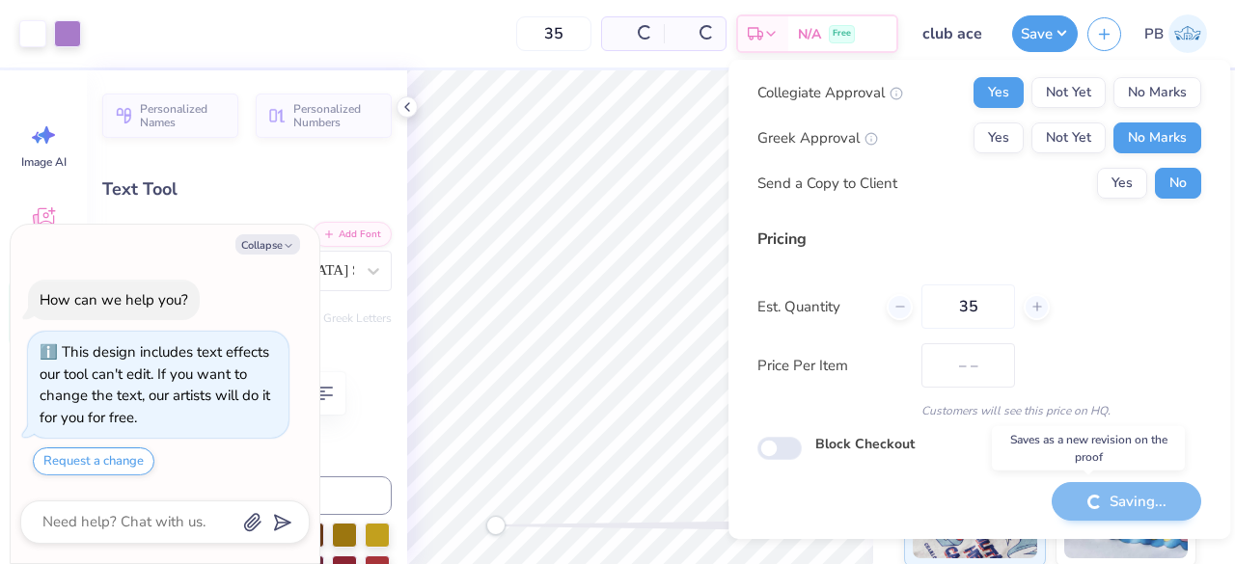
type textarea "x"
type input "– –"
type textarea "x"
type input "$33.44"
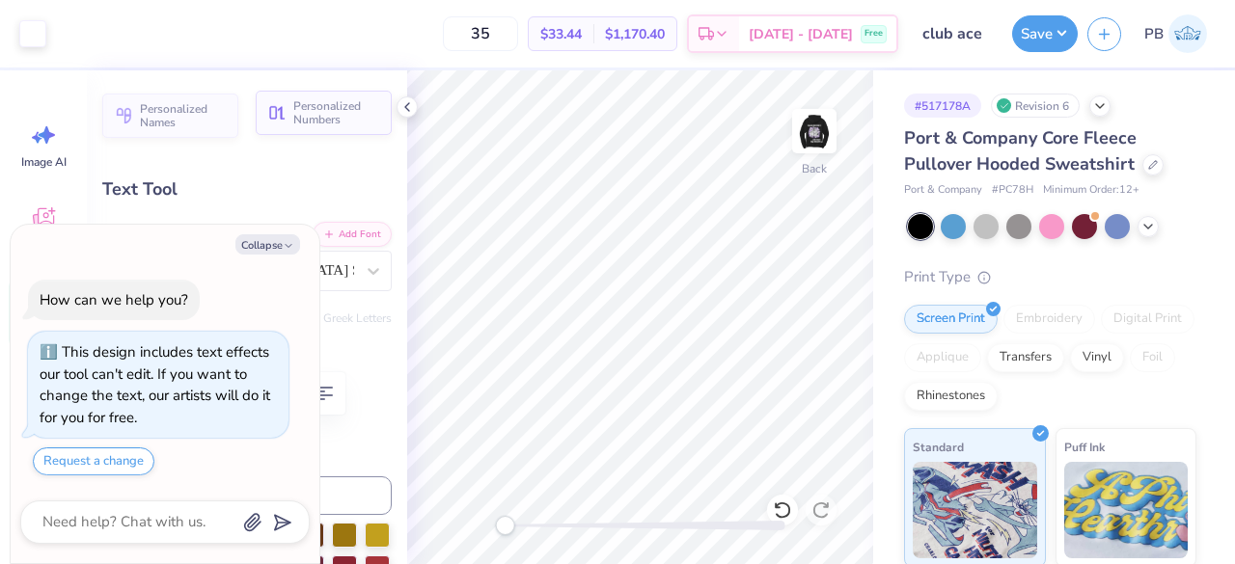
type textarea "x"
type input "5.72"
click at [1040, 40] on button "Save" at bounding box center [1045, 31] width 66 height 37
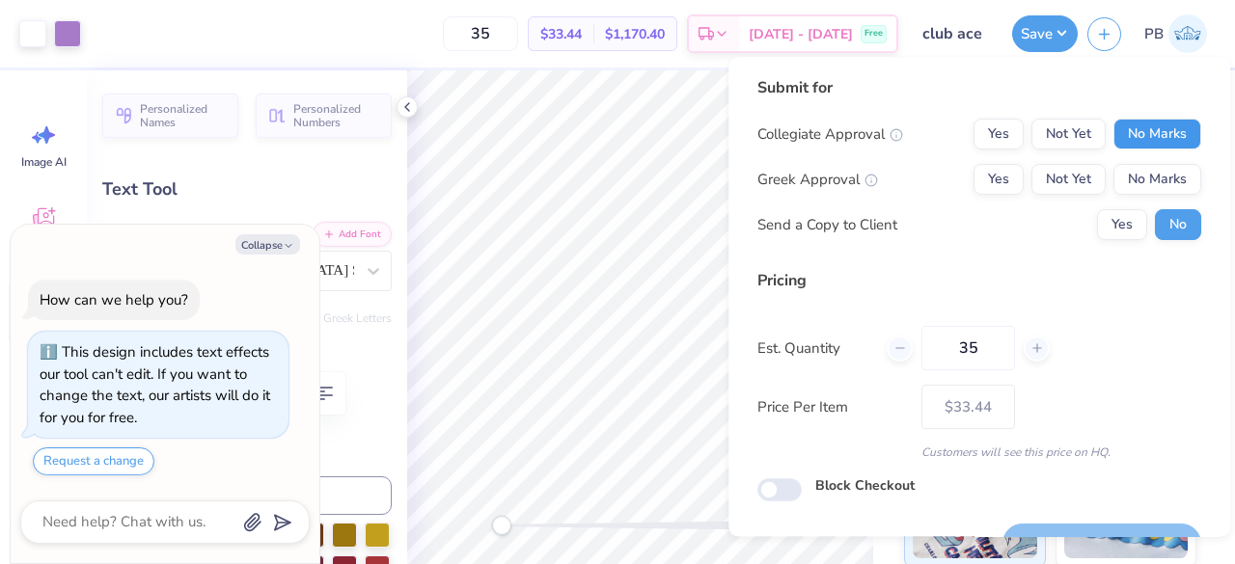
click at [1132, 124] on button "No Marks" at bounding box center [1157, 134] width 88 height 31
click at [990, 136] on button "Yes" at bounding box center [998, 134] width 50 height 31
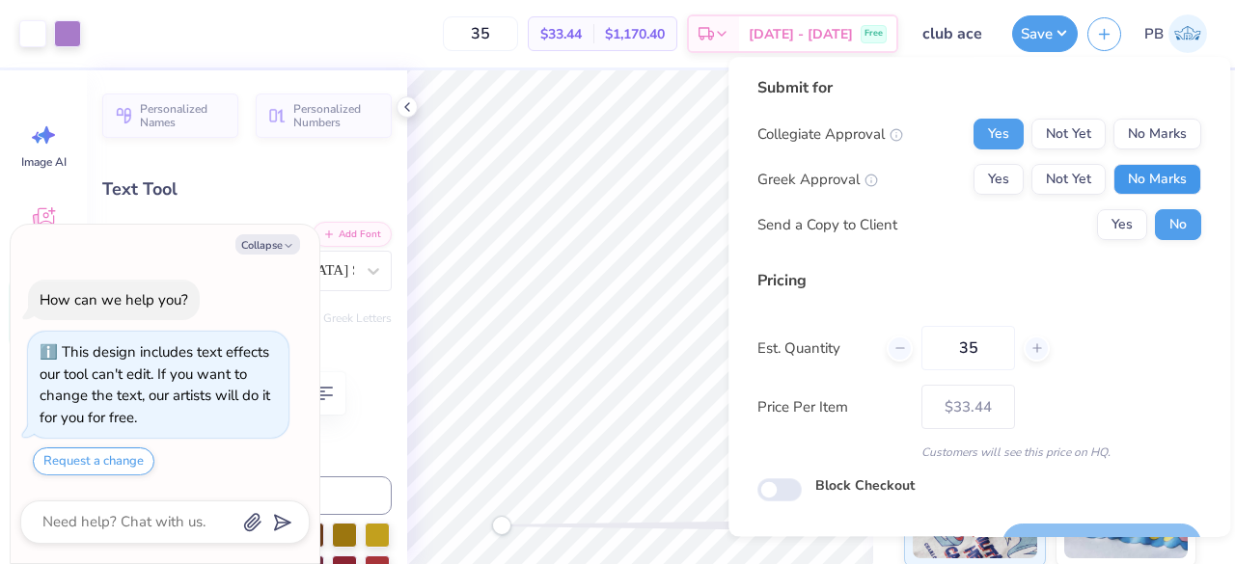
click at [1154, 181] on button "No Marks" at bounding box center [1157, 179] width 88 height 31
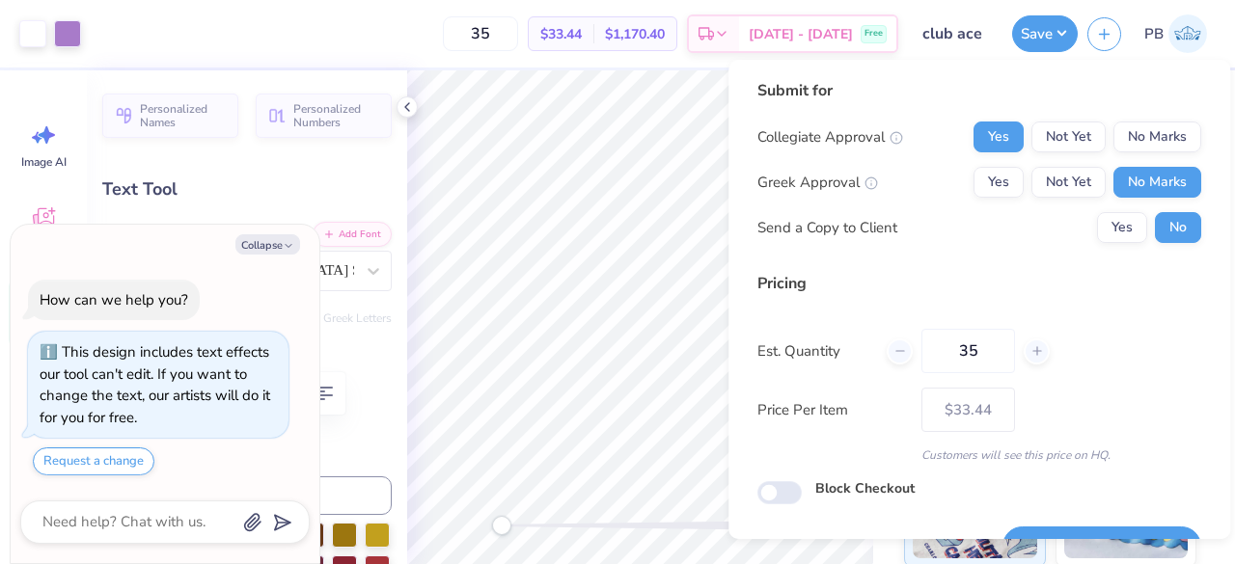
scroll to position [44, 0]
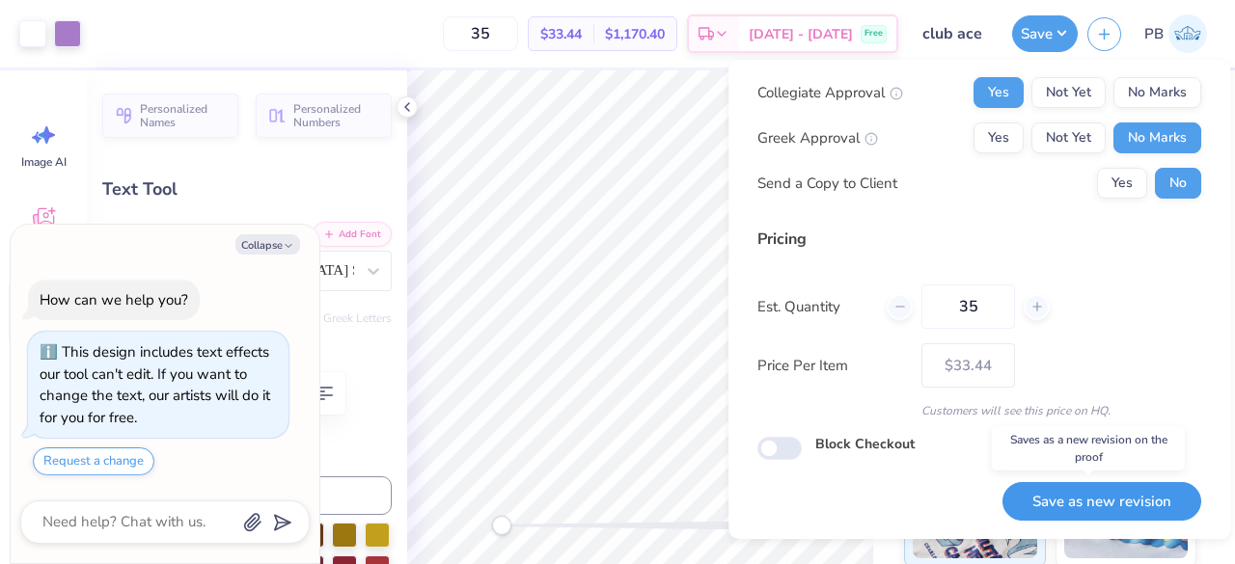
click at [1107, 491] on button "Save as new revision" at bounding box center [1101, 502] width 199 height 40
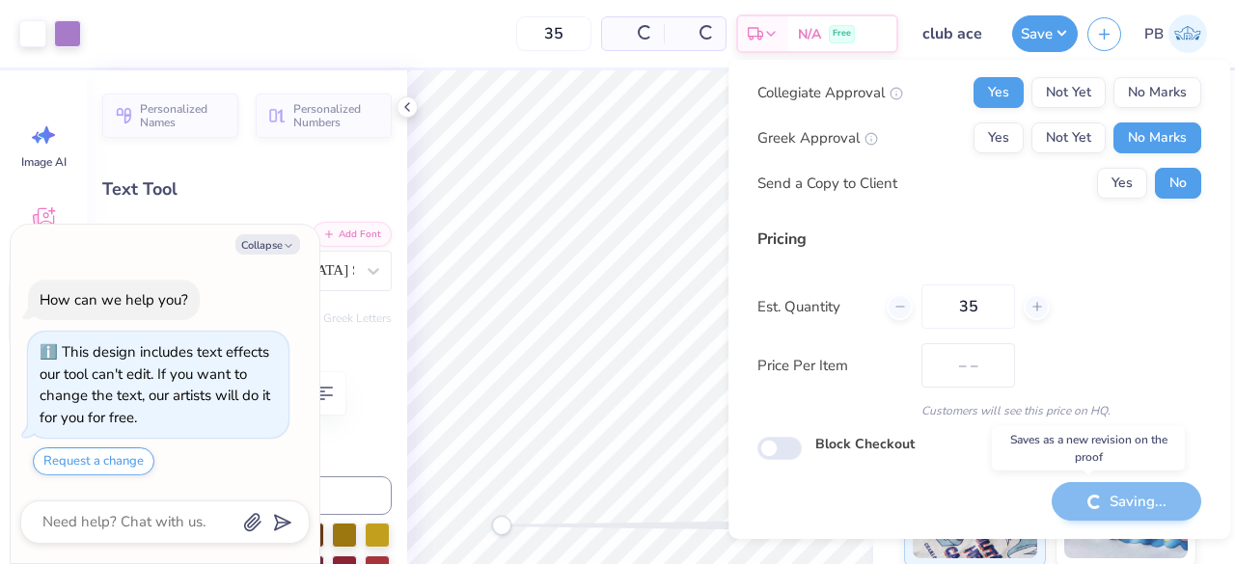
type textarea "x"
type input "– –"
type textarea "x"
type input "$33.44"
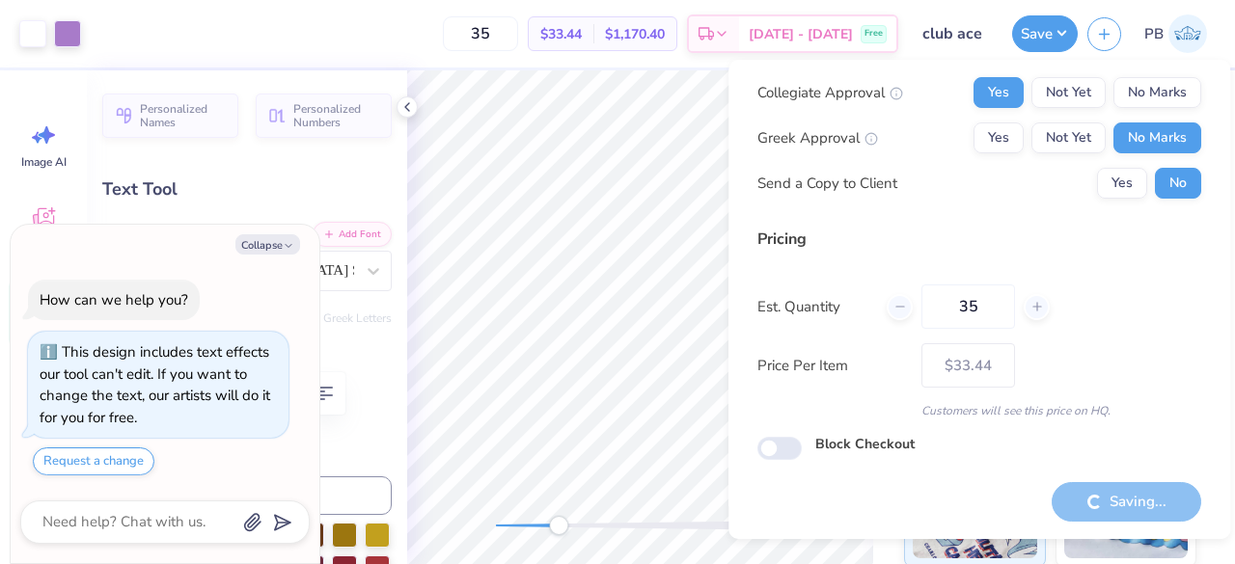
type textarea "x"
